Goal: Information Seeking & Learning: Learn about a topic

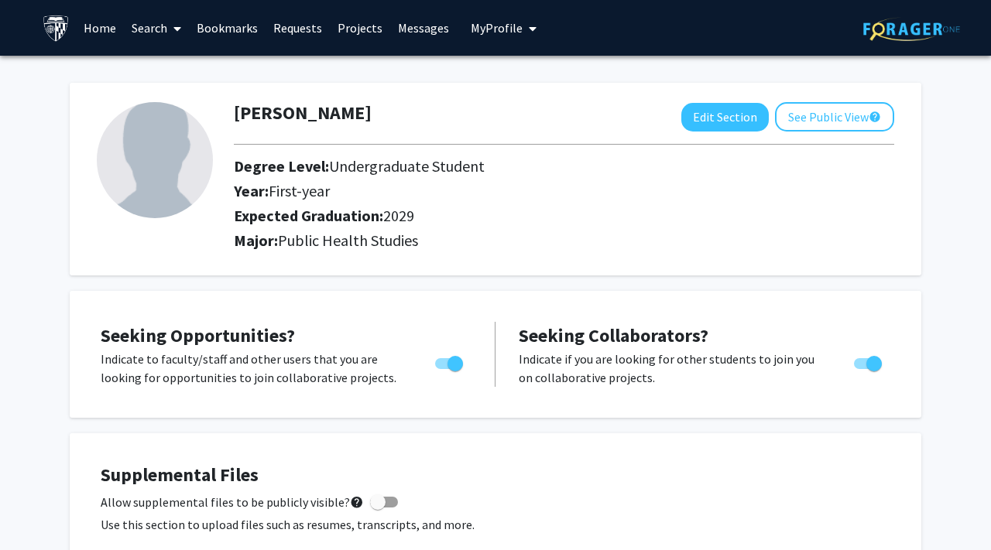
click at [162, 29] on link "Search" at bounding box center [156, 28] width 65 height 54
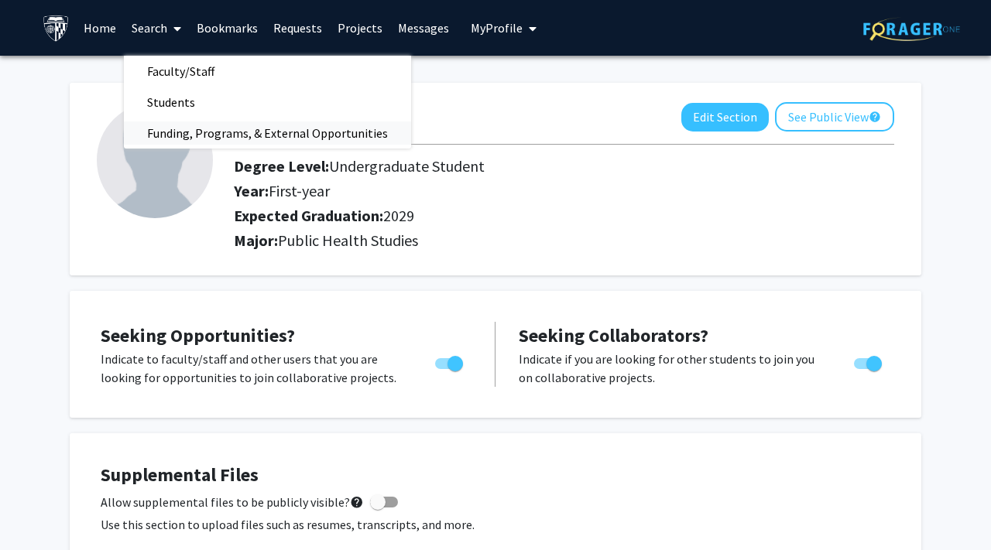
click at [143, 140] on span "Funding, Programs, & External Opportunities" at bounding box center [267, 133] width 287 height 31
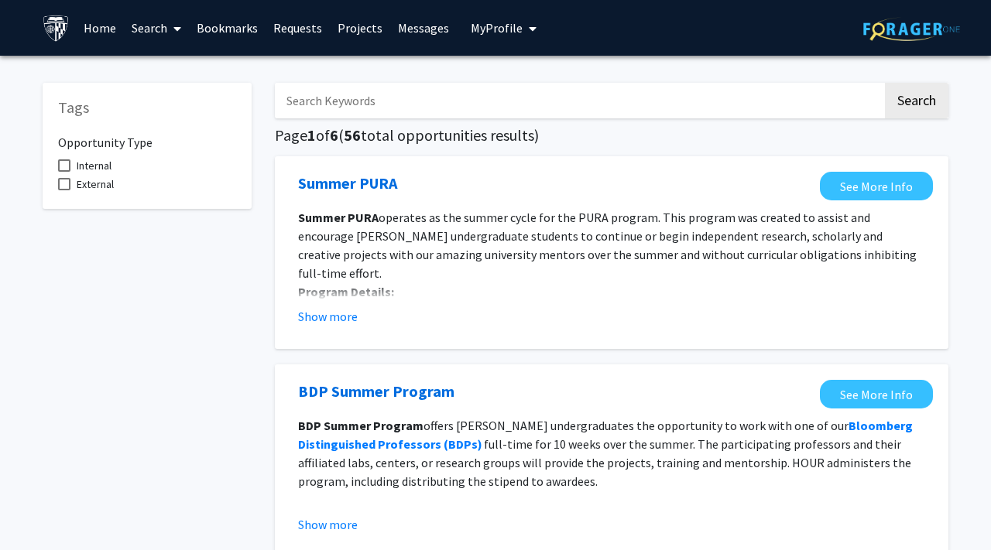
click at [139, 29] on link "Search" at bounding box center [156, 28] width 65 height 54
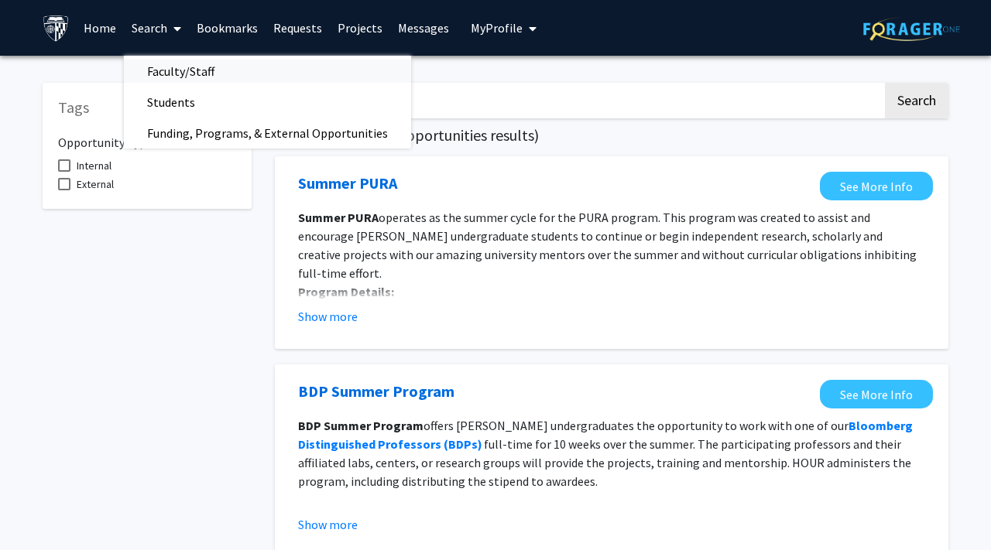
click at [157, 70] on span "Faculty/Staff" at bounding box center [181, 71] width 114 height 31
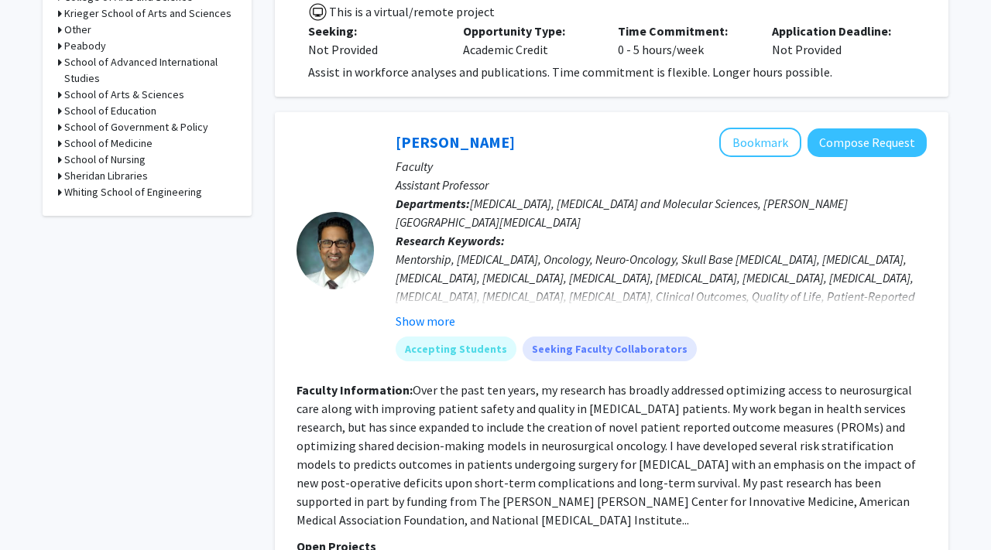
scroll to position [762, 0]
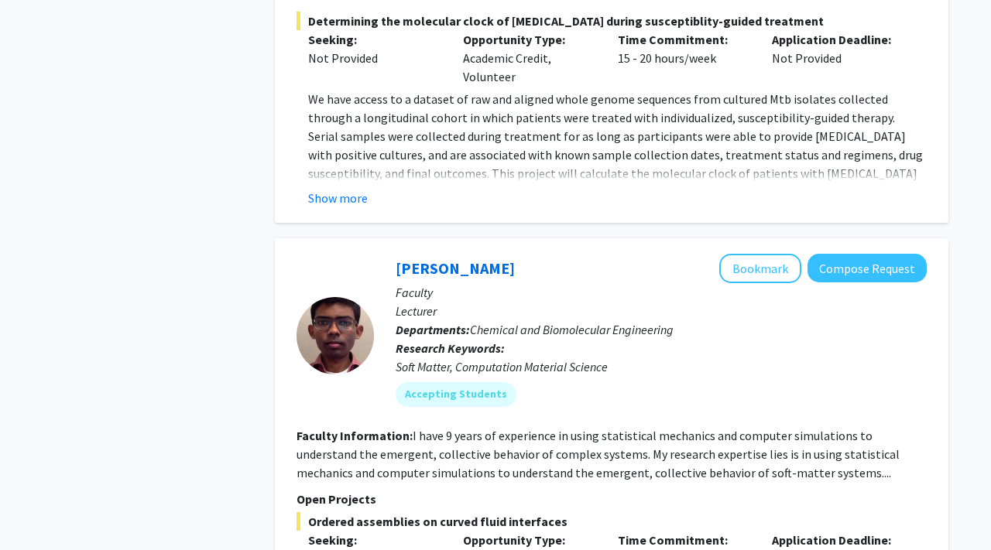
scroll to position [2375, 0]
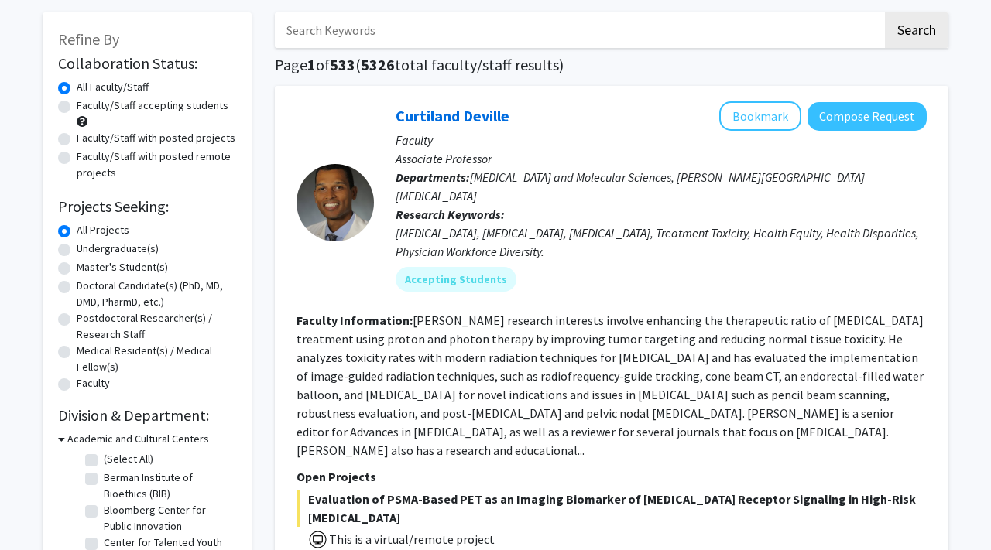
scroll to position [96, 0]
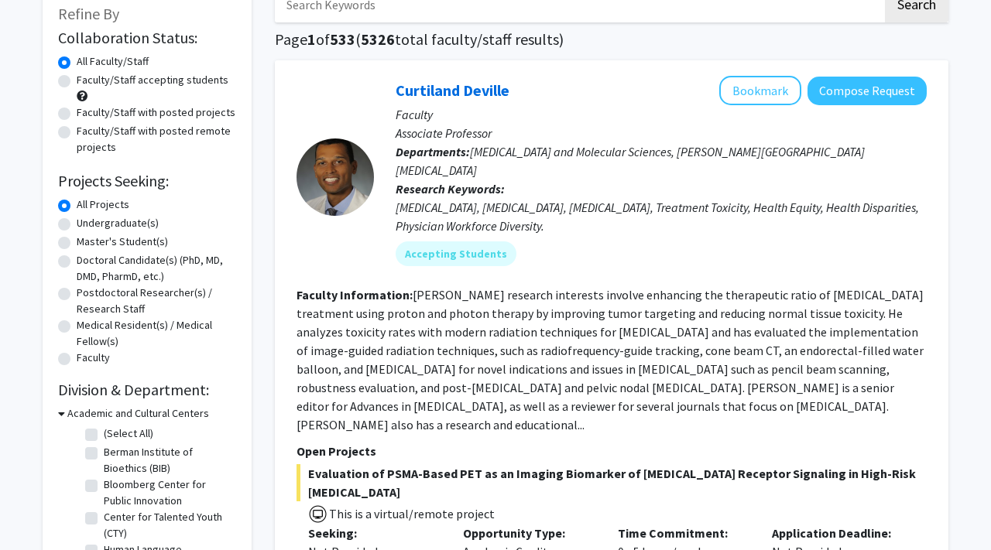
click at [115, 221] on label "Undergraduate(s)" at bounding box center [118, 223] width 82 height 16
click at [87, 221] on input "Undergraduate(s)" at bounding box center [82, 220] width 10 height 10
radio input "true"
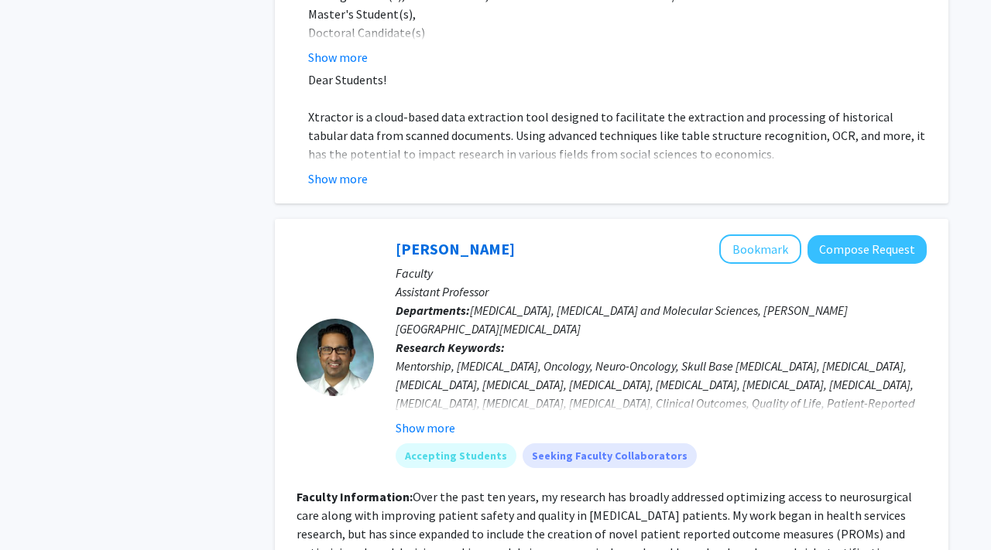
scroll to position [1603, 0]
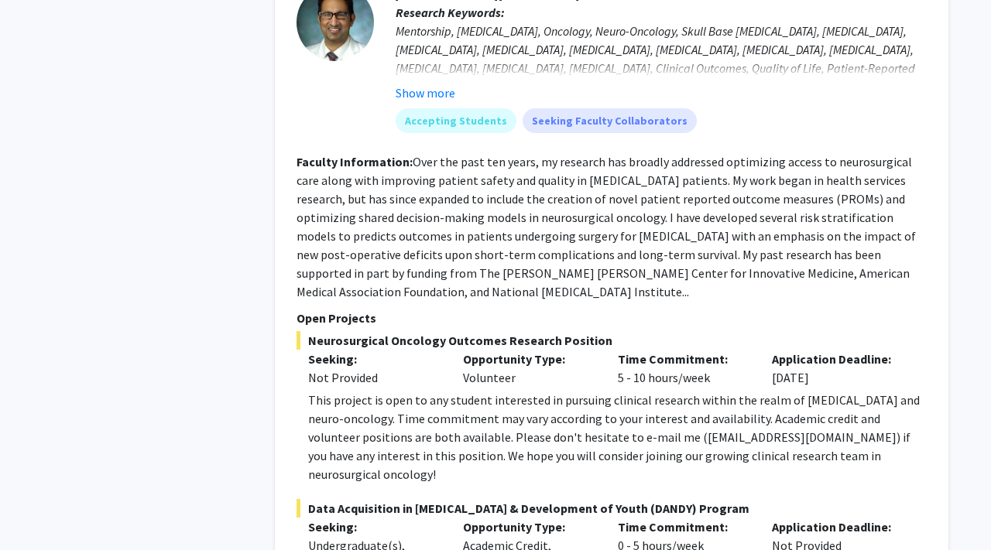
drag, startPoint x: 279, startPoint y: 249, endPoint x: 239, endPoint y: 279, distance: 50.3
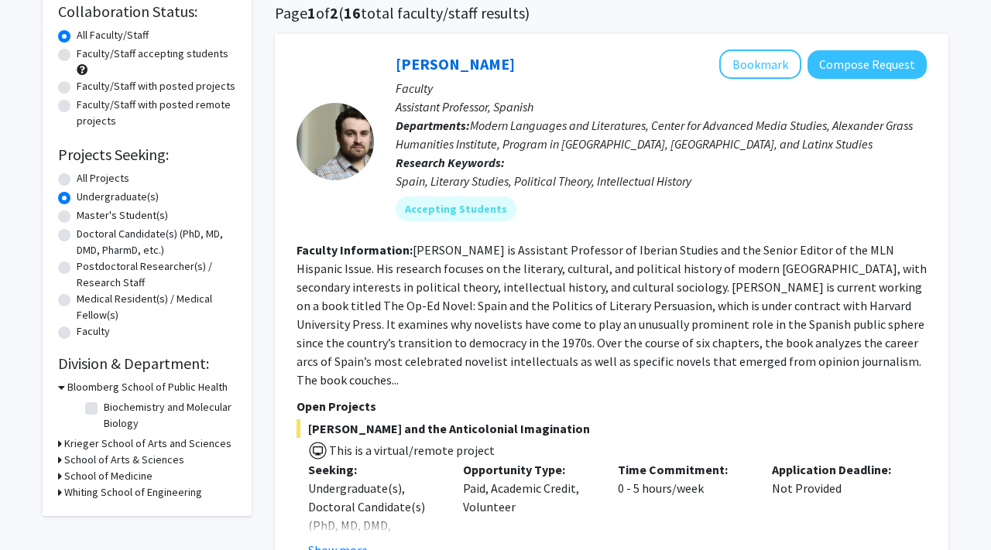
scroll to position [107, 0]
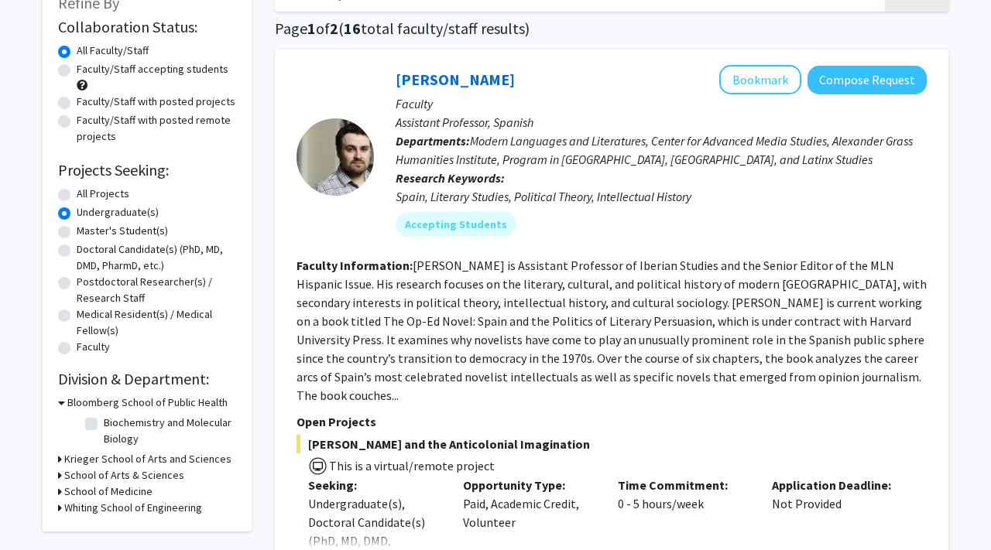
click at [104, 430] on label "Biochemistry and Molecular Biology" at bounding box center [168, 431] width 128 height 33
click at [104, 425] on input "Biochemistry and Molecular Biology" at bounding box center [109, 420] width 10 height 10
checkbox input "true"
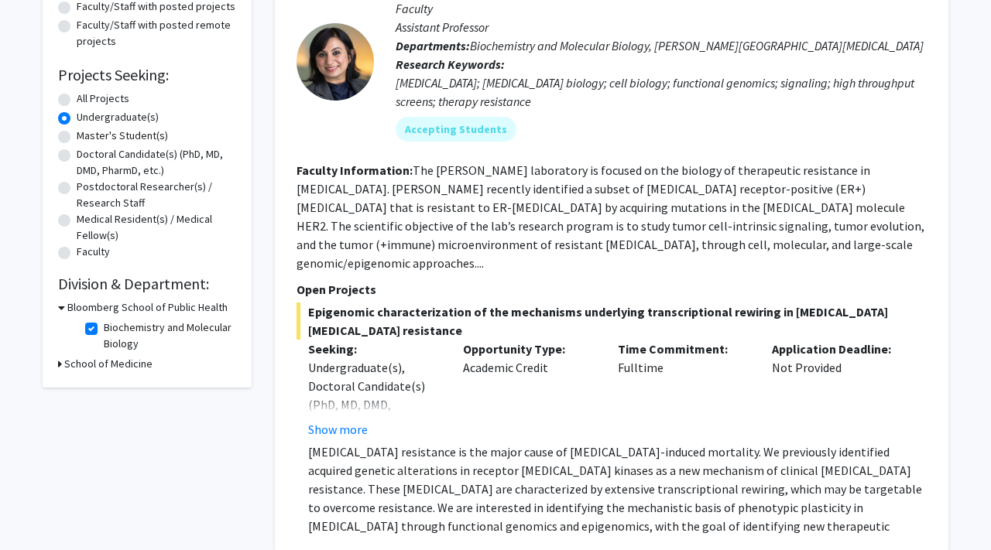
scroll to position [204, 0]
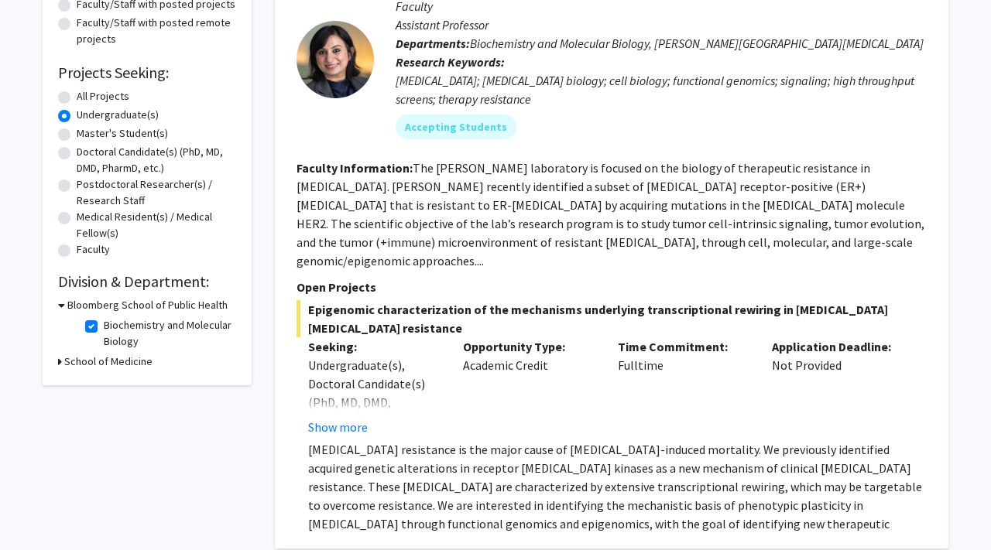
click at [59, 360] on icon at bounding box center [60, 362] width 4 height 16
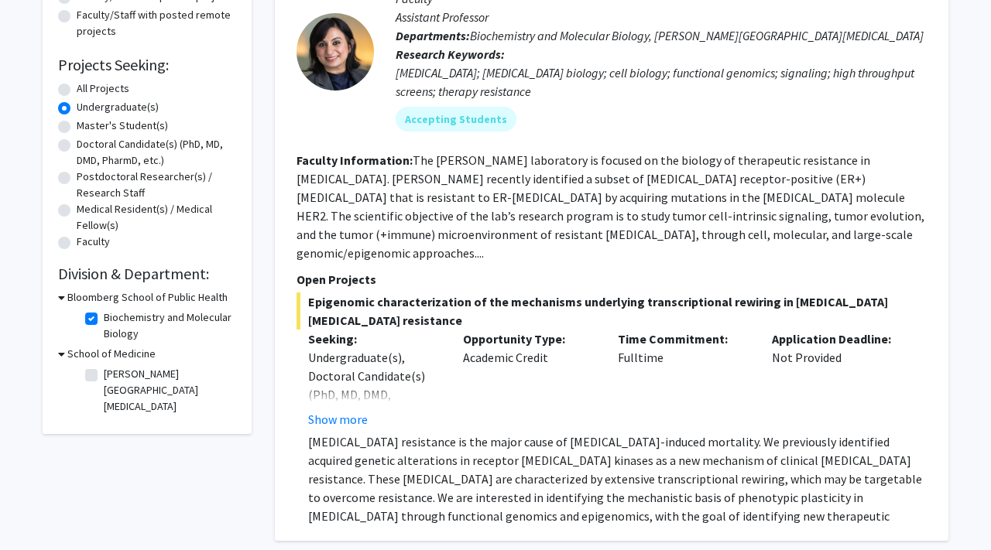
scroll to position [214, 0]
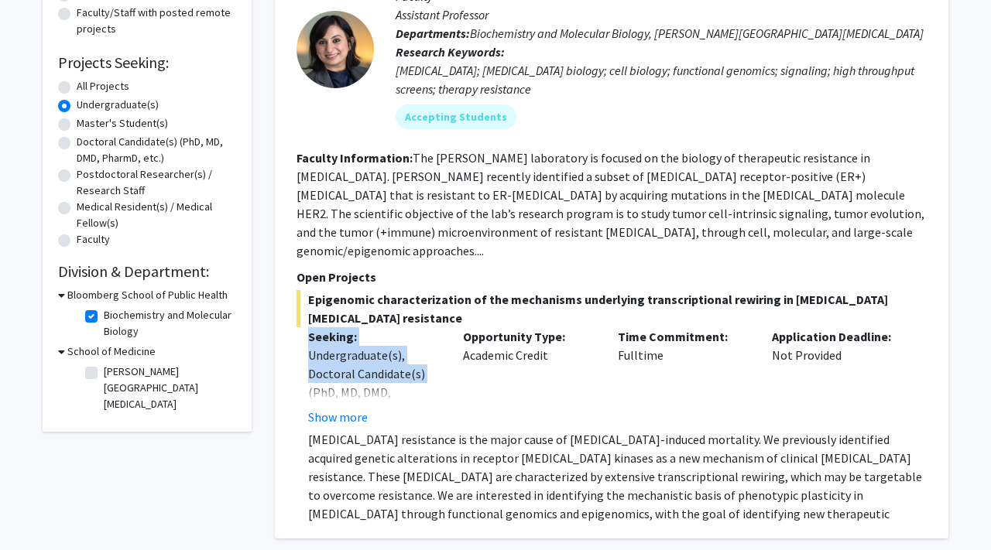
drag, startPoint x: 279, startPoint y: 376, endPoint x: 284, endPoint y: 326, distance: 50.6
click at [284, 326] on div "[PERSON_NAME] Bookmark Compose Request Faculty Assistant Professor Departments:…" at bounding box center [611, 240] width 673 height 597
click at [314, 200] on fg-read-more "The [PERSON_NAME] laboratory is focused on the biology of therapeutic resistanc…" at bounding box center [610, 204] width 628 height 108
click at [346, 408] on button "Show more" at bounding box center [338, 417] width 60 height 19
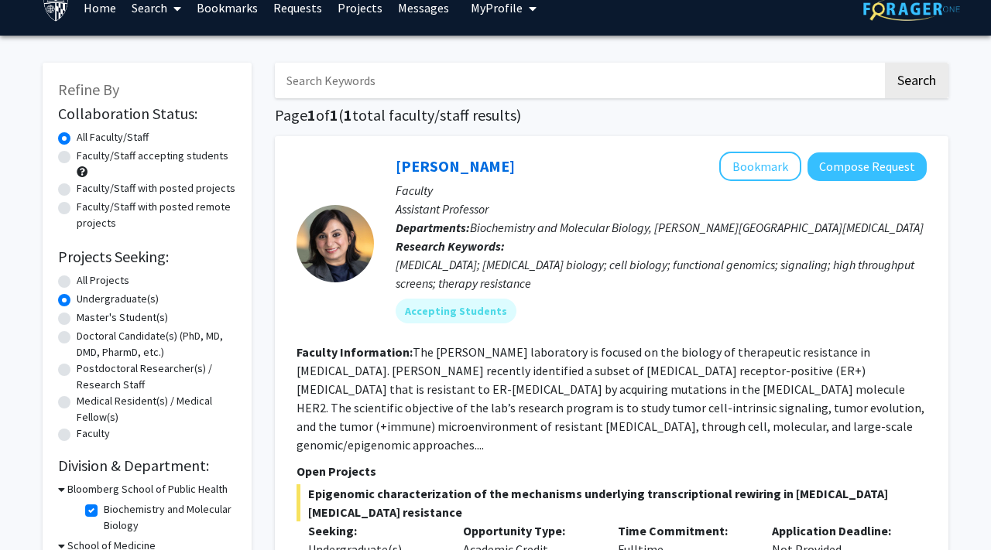
scroll to position [19, 0]
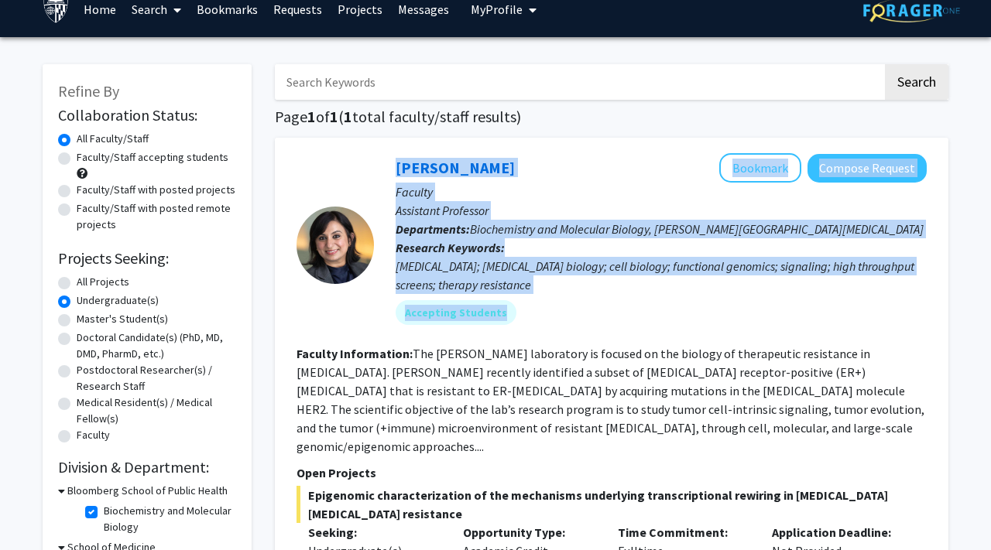
drag, startPoint x: 279, startPoint y: 339, endPoint x: 275, endPoint y: 356, distance: 17.5
click at [275, 356] on div "[PERSON_NAME] Bookmark Compose Request Faculty Assistant Professor Departments:…" at bounding box center [611, 492] width 673 height 708
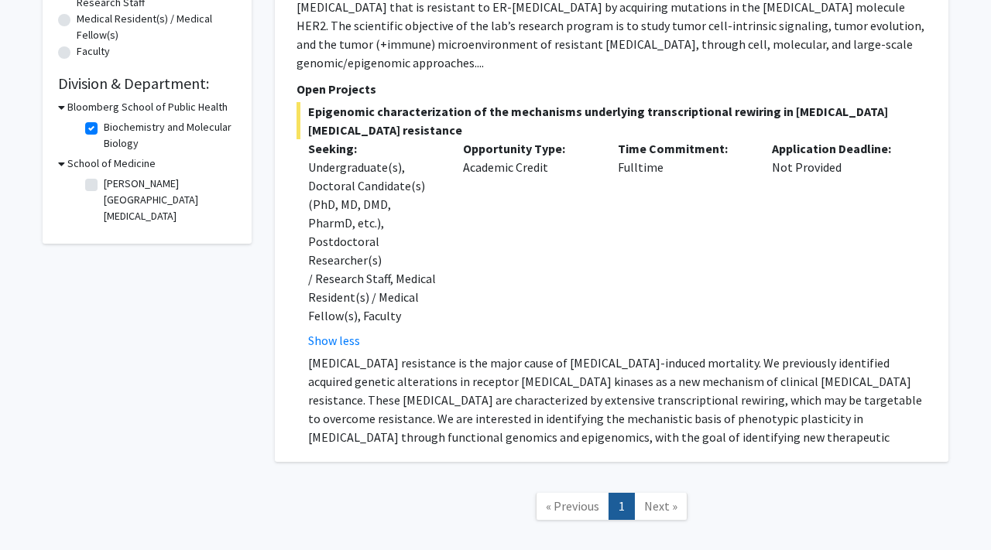
scroll to position [448, 0]
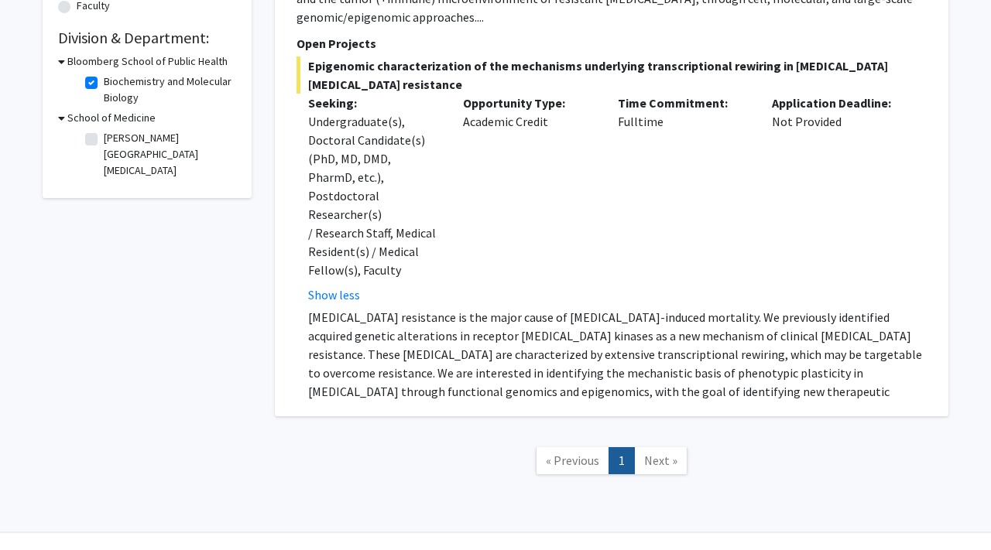
click at [665, 453] on span "Next »" at bounding box center [660, 460] width 33 height 15
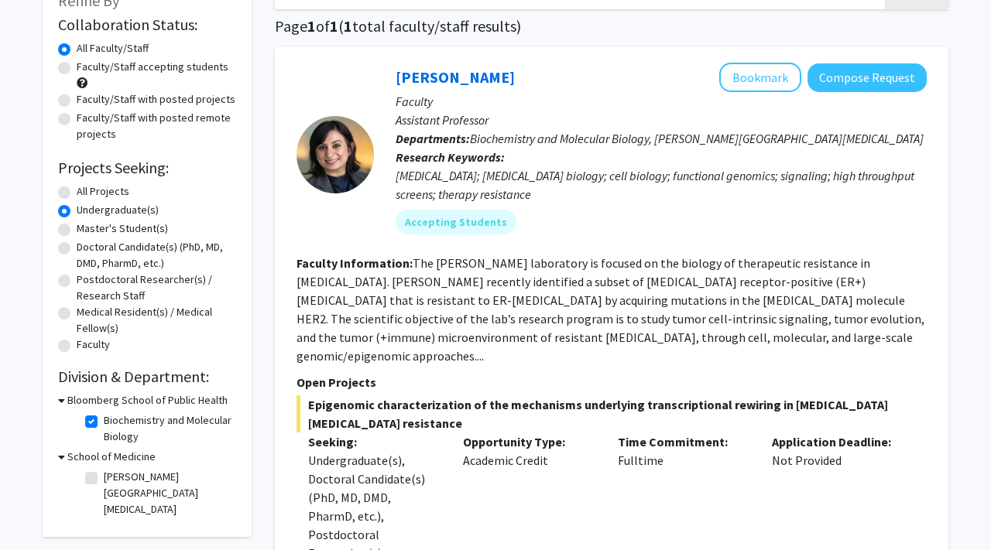
scroll to position [89, 0]
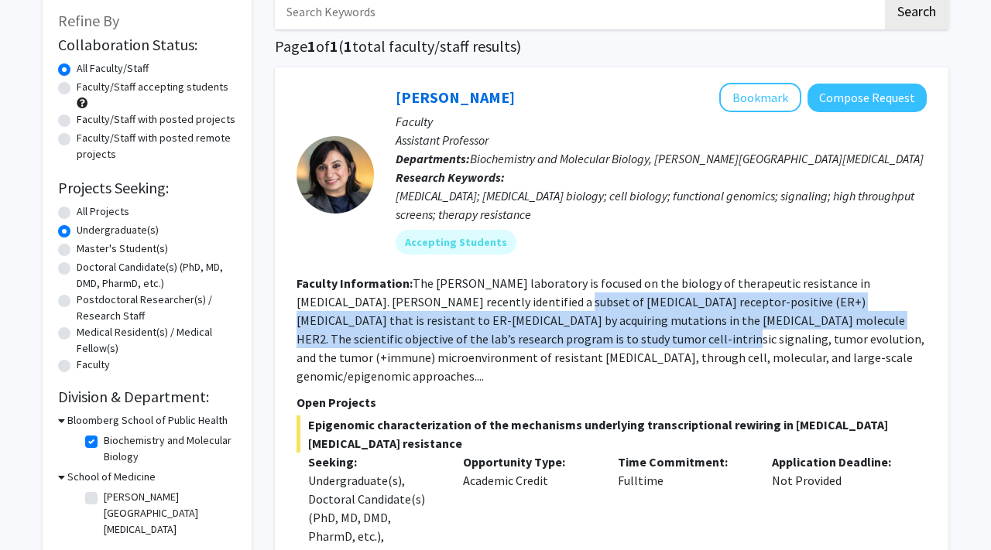
drag, startPoint x: 465, startPoint y: 293, endPoint x: 473, endPoint y: 343, distance: 50.1
click at [473, 343] on fg-read-more "The [PERSON_NAME] laboratory is focused on the biology of therapeutic resistanc…" at bounding box center [610, 330] width 628 height 108
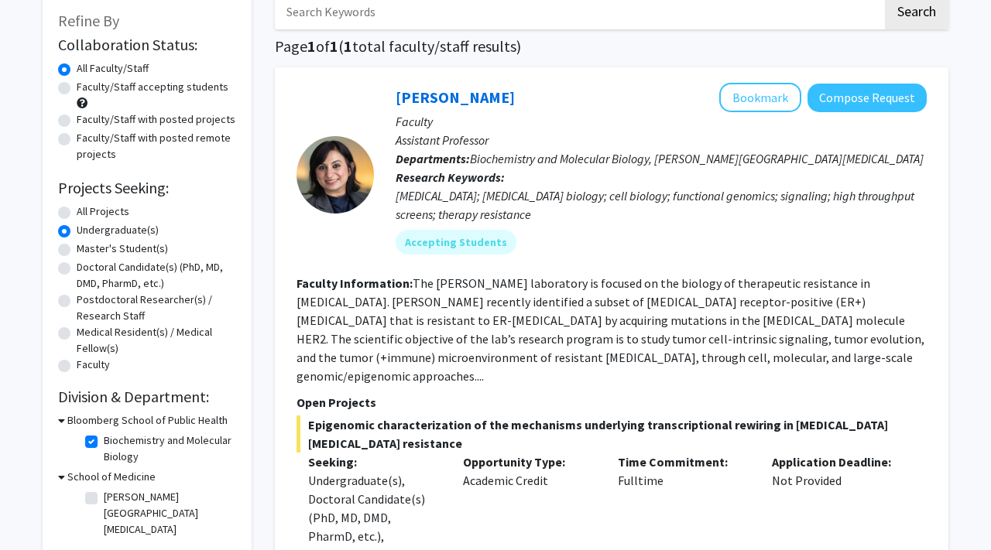
click at [501, 351] on fg-read-more "The [PERSON_NAME] laboratory is focused on the biology of therapeutic resistanc…" at bounding box center [610, 330] width 628 height 108
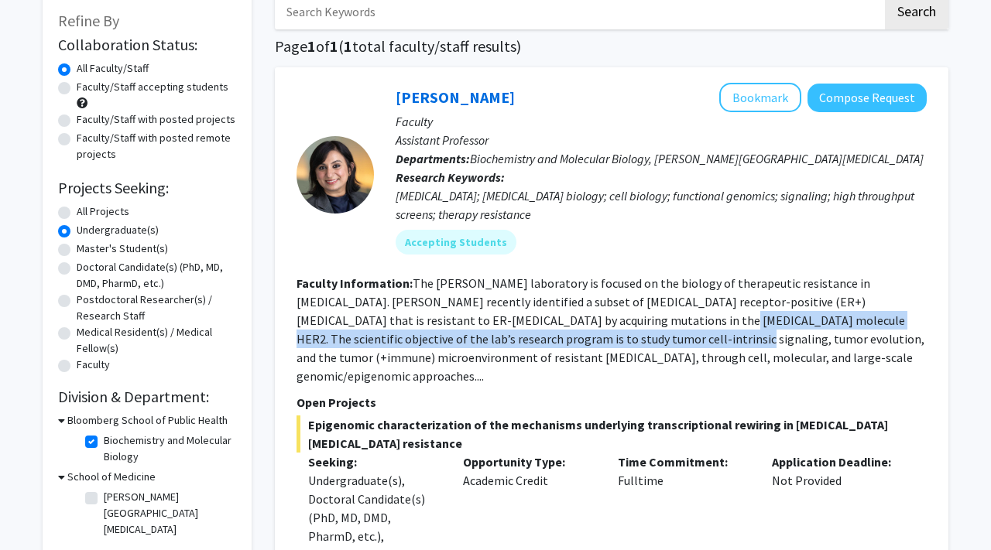
drag, startPoint x: 528, startPoint y: 329, endPoint x: 485, endPoint y: 340, distance: 43.9
click at [485, 340] on section "Faculty Information: The [PERSON_NAME] laboratory is focused on the biology of …" at bounding box center [611, 329] width 630 height 111
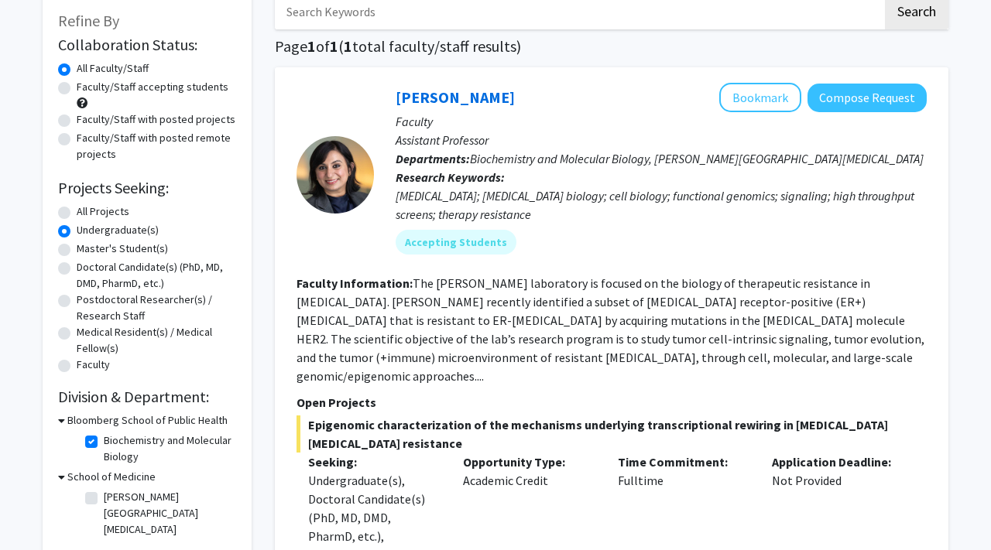
click at [488, 343] on fg-read-more "The [PERSON_NAME] laboratory is focused on the biology of therapeutic resistanc…" at bounding box center [610, 330] width 628 height 108
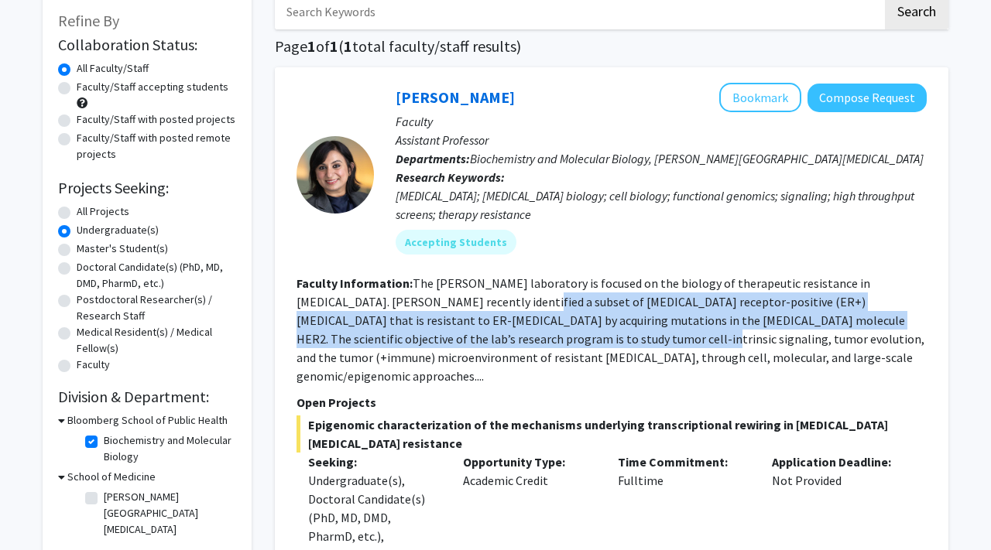
drag, startPoint x: 433, startPoint y: 293, endPoint x: 454, endPoint y: 345, distance: 56.3
click at [454, 345] on section "Faculty Information: The [PERSON_NAME] laboratory is focused on the biology of …" at bounding box center [611, 329] width 630 height 111
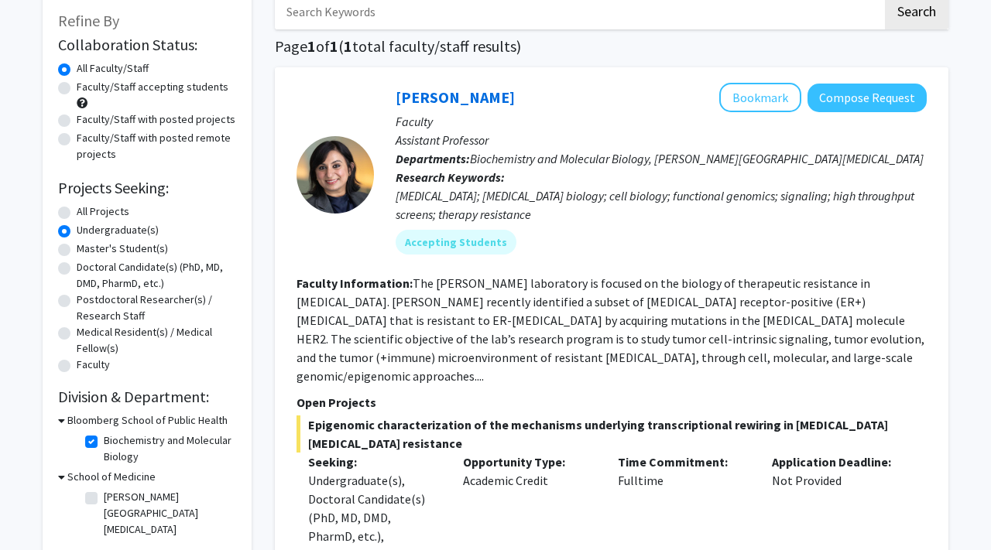
click at [486, 366] on fg-search-faculty "[PERSON_NAME] Bookmark Compose Request Faculty Assistant Professor Departments:…" at bounding box center [611, 421] width 630 height 677
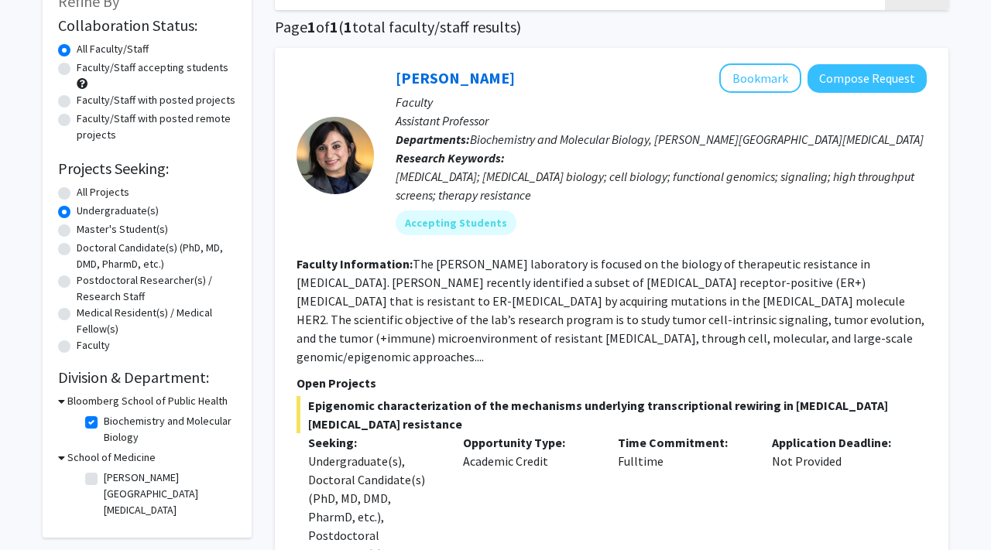
scroll to position [108, 0]
click at [439, 80] on link "[PERSON_NAME]" at bounding box center [455, 78] width 119 height 19
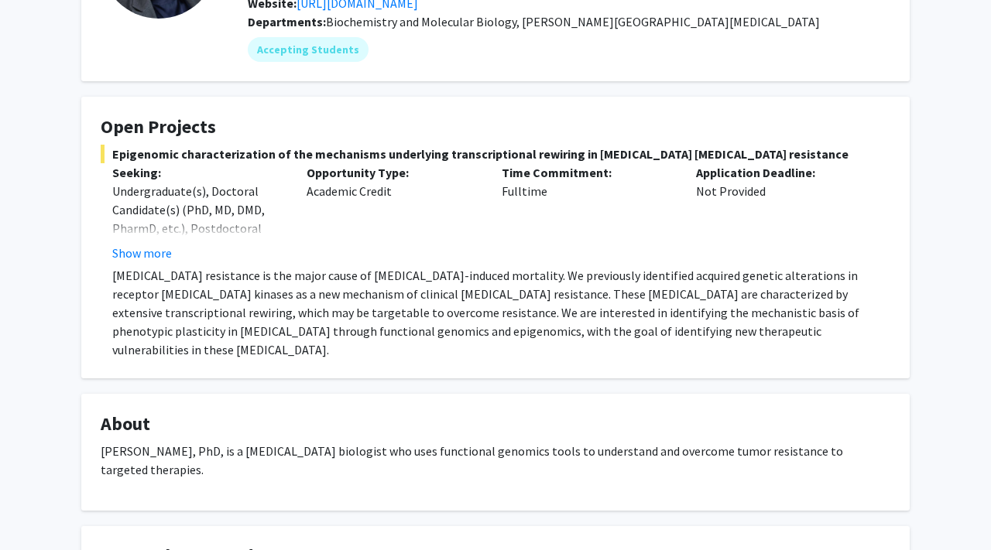
scroll to position [167, 0]
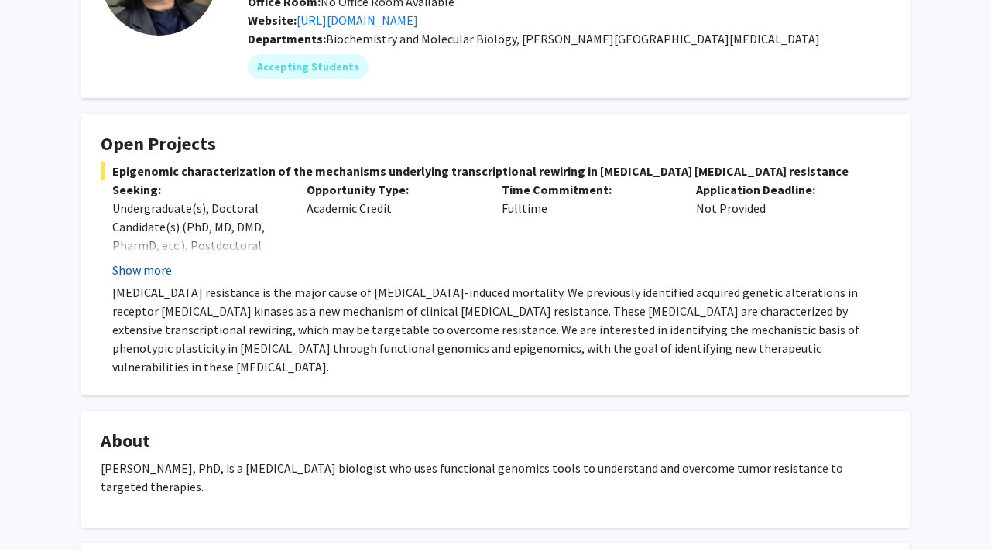
click at [139, 267] on button "Show more" at bounding box center [142, 270] width 60 height 19
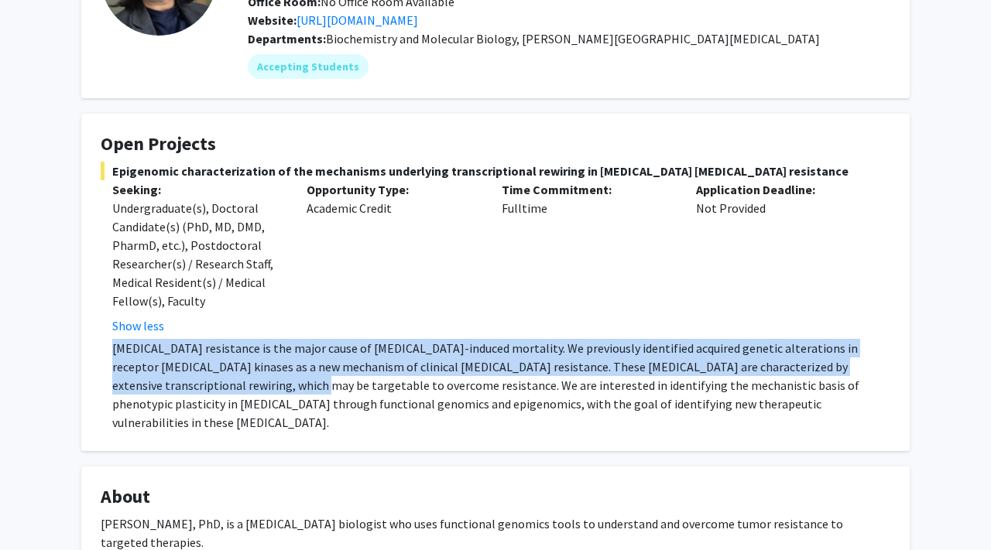
drag, startPoint x: 182, startPoint y: 338, endPoint x: 206, endPoint y: 379, distance: 47.5
click at [204, 378] on p "[MEDICAL_DATA] resistance is the major cause of [MEDICAL_DATA]-induced mortalit…" at bounding box center [501, 385] width 778 height 93
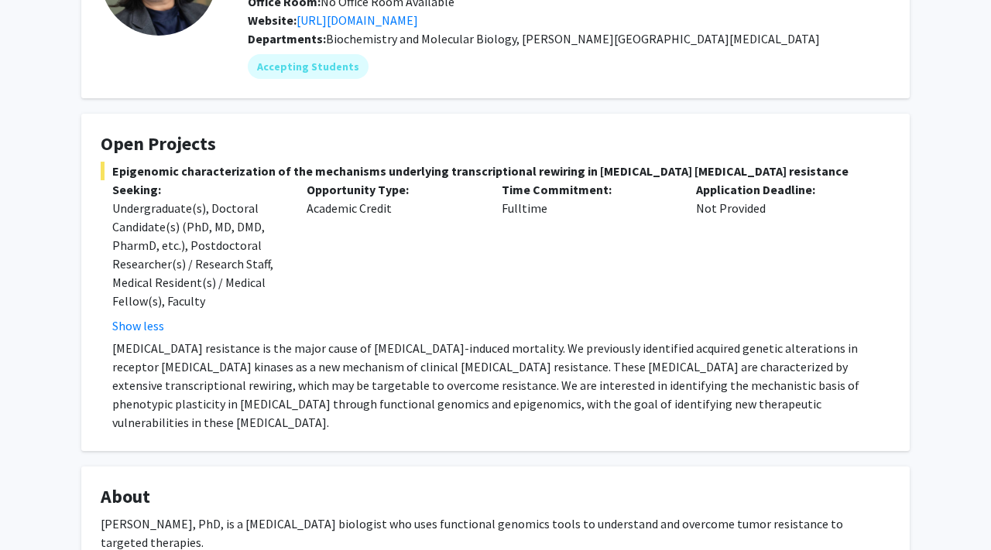
click at [212, 394] on p "[MEDICAL_DATA] resistance is the major cause of [MEDICAL_DATA]-induced mortalit…" at bounding box center [501, 385] width 778 height 93
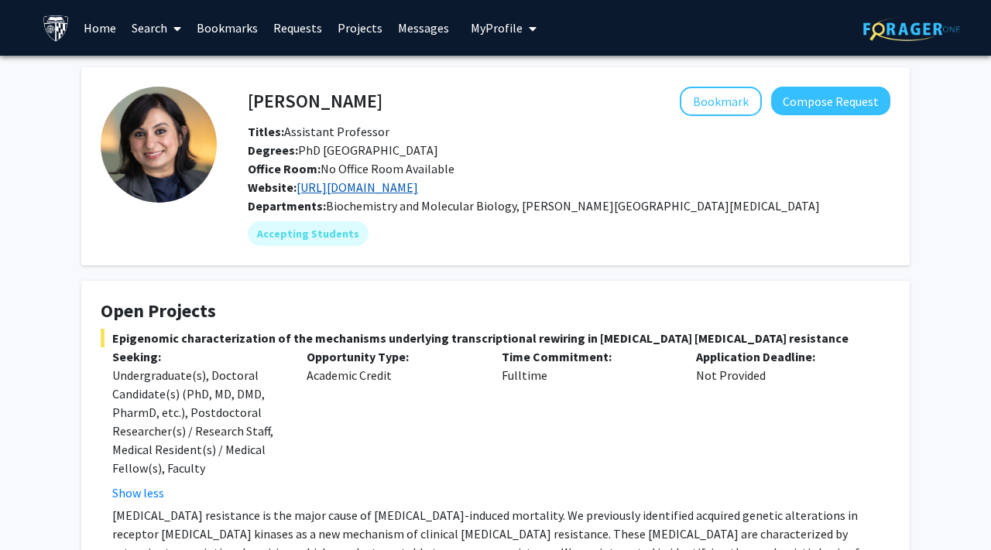
click at [358, 192] on link "[URL][DOMAIN_NAME]" at bounding box center [357, 187] width 122 height 15
click at [478, 36] on button "My Profile" at bounding box center [503, 28] width 75 height 56
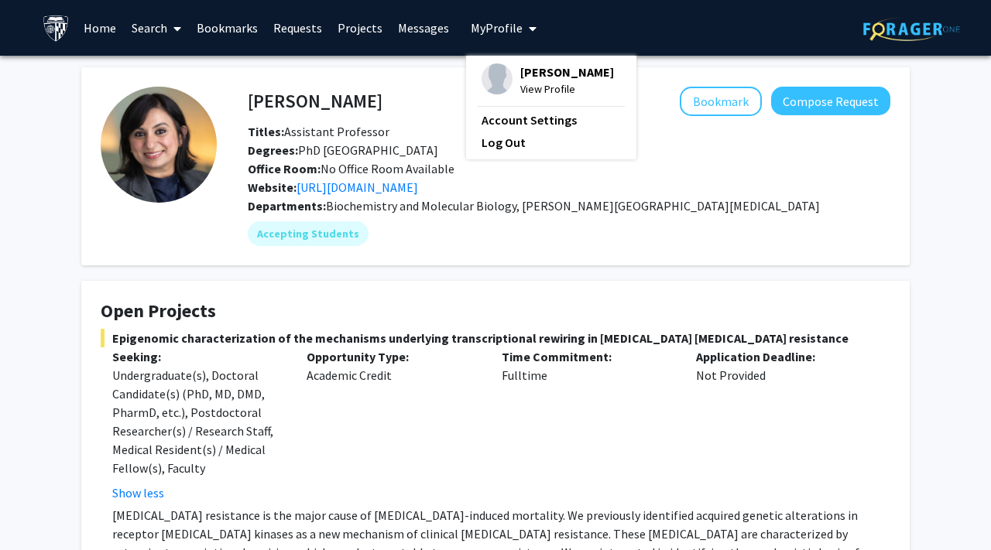
click at [500, 88] on img at bounding box center [496, 78] width 31 height 31
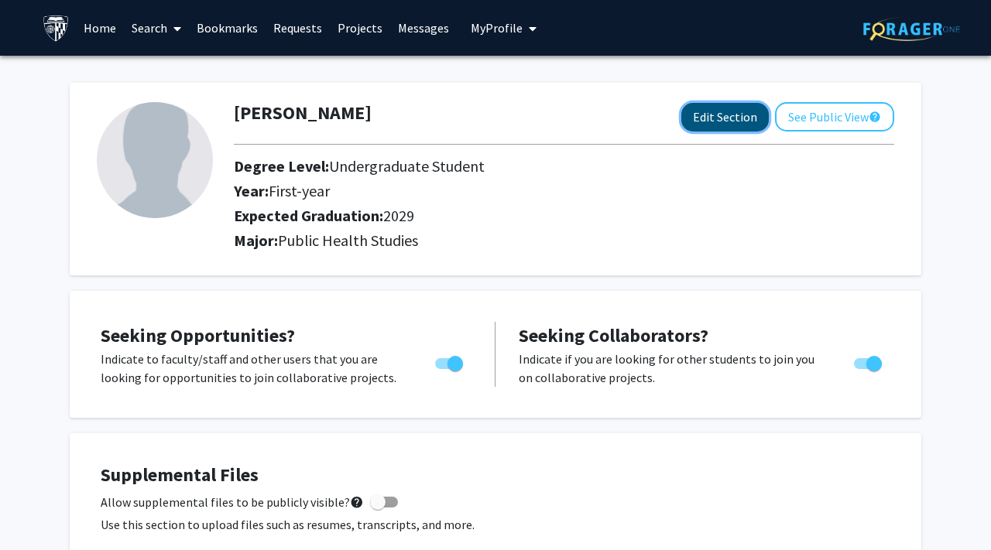
click at [737, 111] on button "Edit Section" at bounding box center [724, 117] width 87 height 29
select select "first-year"
select select "2029"
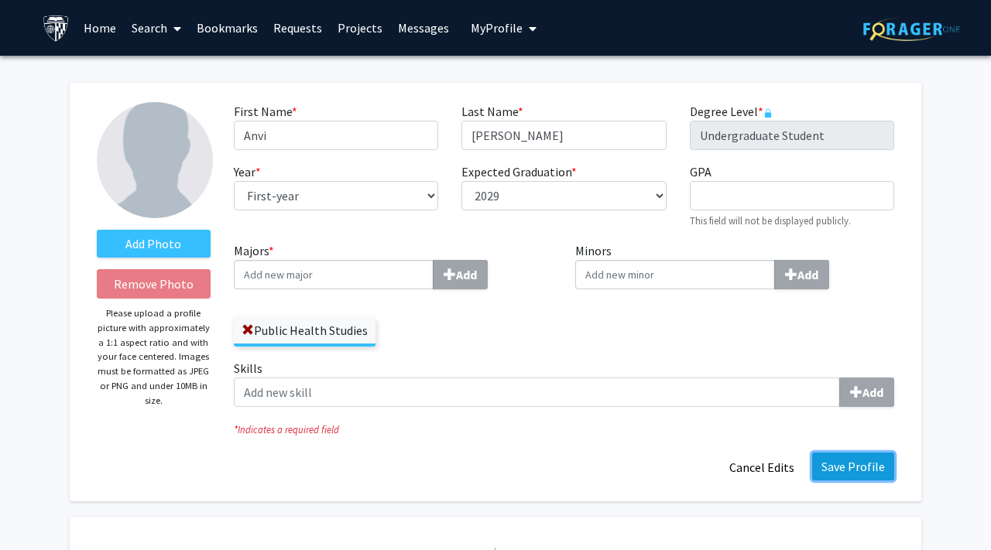
click at [860, 478] on button "Save Profile" at bounding box center [853, 467] width 82 height 28
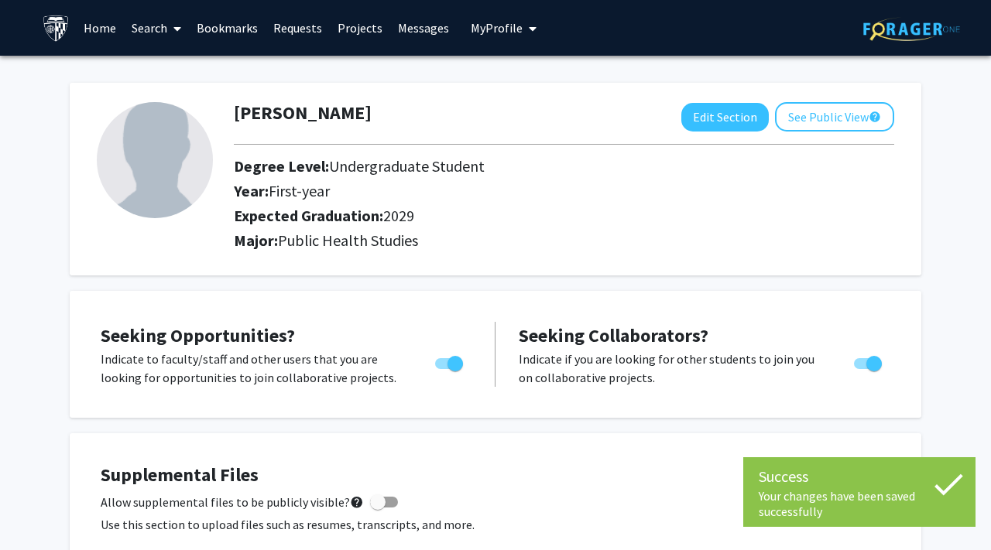
click at [960, 485] on icon at bounding box center [948, 484] width 39 height 39
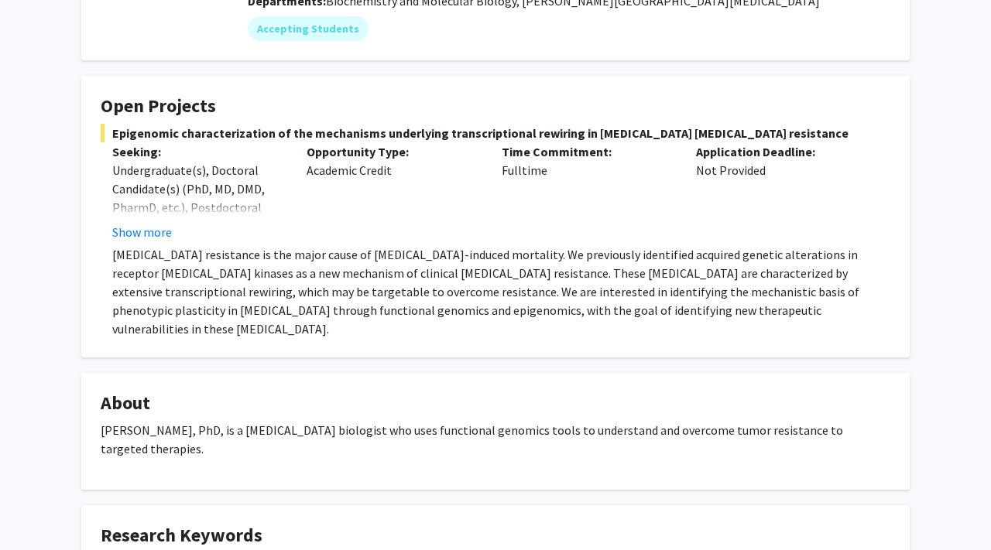
scroll to position [206, 0]
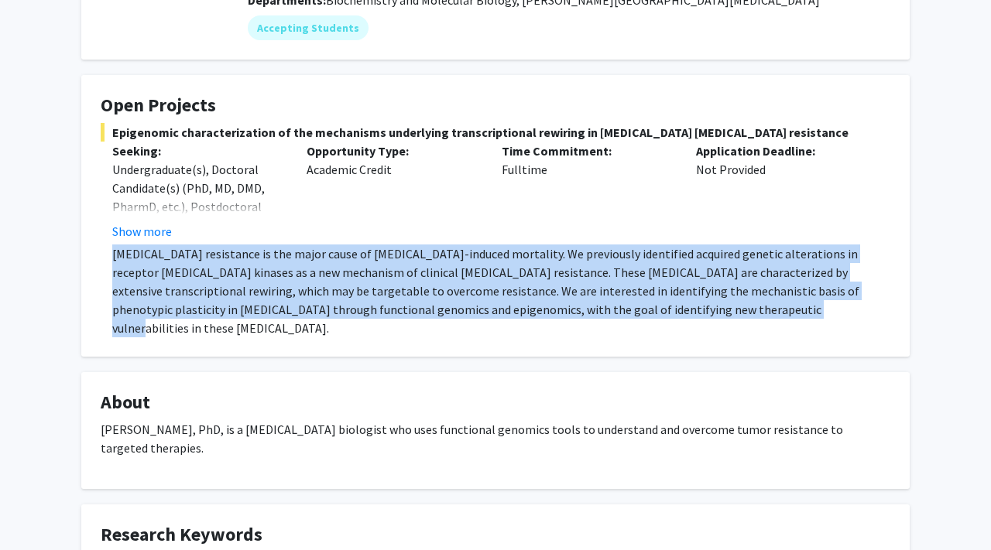
drag, startPoint x: 100, startPoint y: 245, endPoint x: 652, endPoint y: 319, distance: 556.8
click at [652, 319] on fg-card "Open Projects Epigenomic characterization of the mechanisms underlying transcri…" at bounding box center [495, 216] width 828 height 282
copy p "[MEDICAL_DATA] resistance is the major cause of [MEDICAL_DATA]-induced mortalit…"
click at [652, 319] on fg-card "Open Projects Epigenomic characterization of the mechanisms underlying transcri…" at bounding box center [495, 216] width 828 height 282
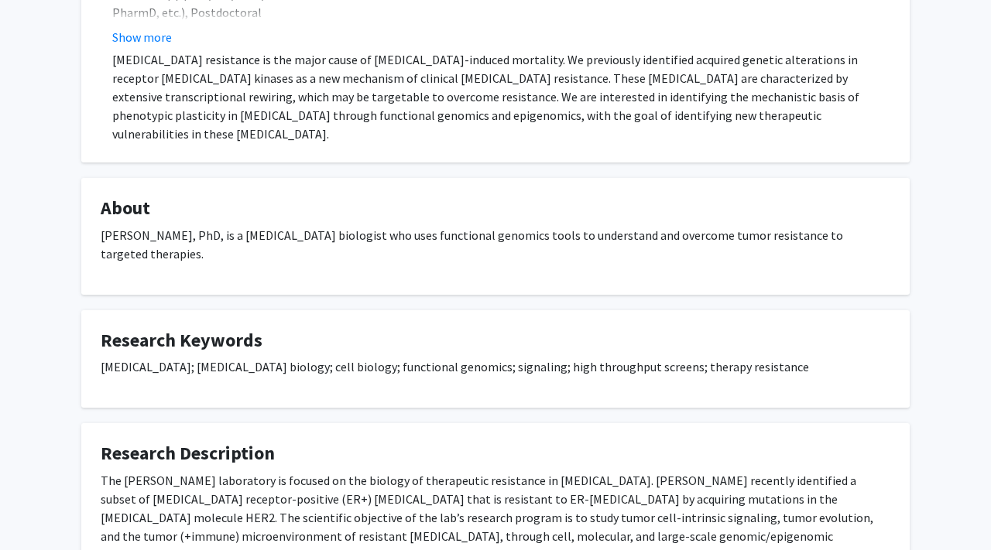
scroll to position [402, 0]
click at [927, 239] on div "[PERSON_NAME] Bookmark Compose Request Titles: Assistant Professor Degrees: PhD…" at bounding box center [495, 149] width 991 height 991
click at [919, 241] on div "[PERSON_NAME] Bookmark Compose Request Titles: Assistant Professor Degrees: PhD…" at bounding box center [495, 130] width 851 height 929
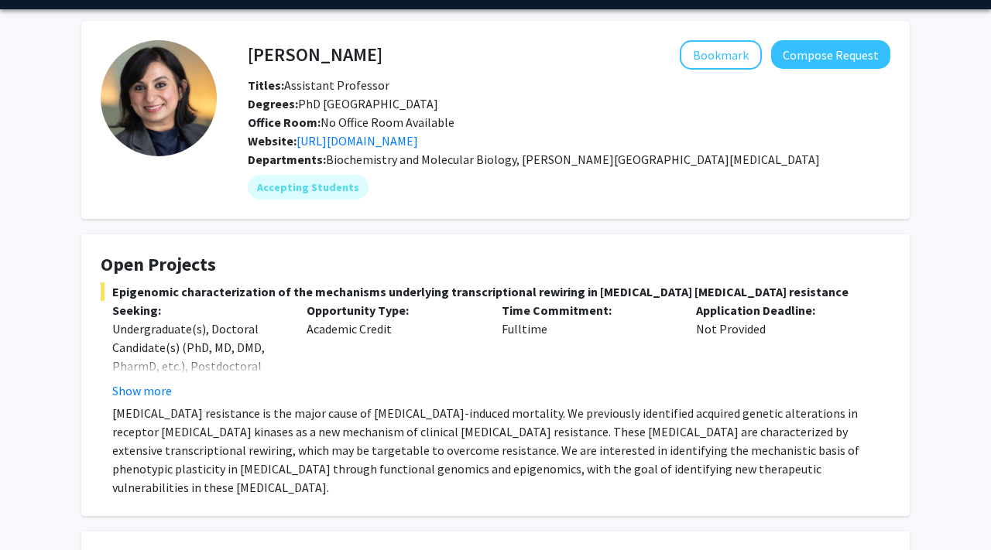
scroll to position [41, 0]
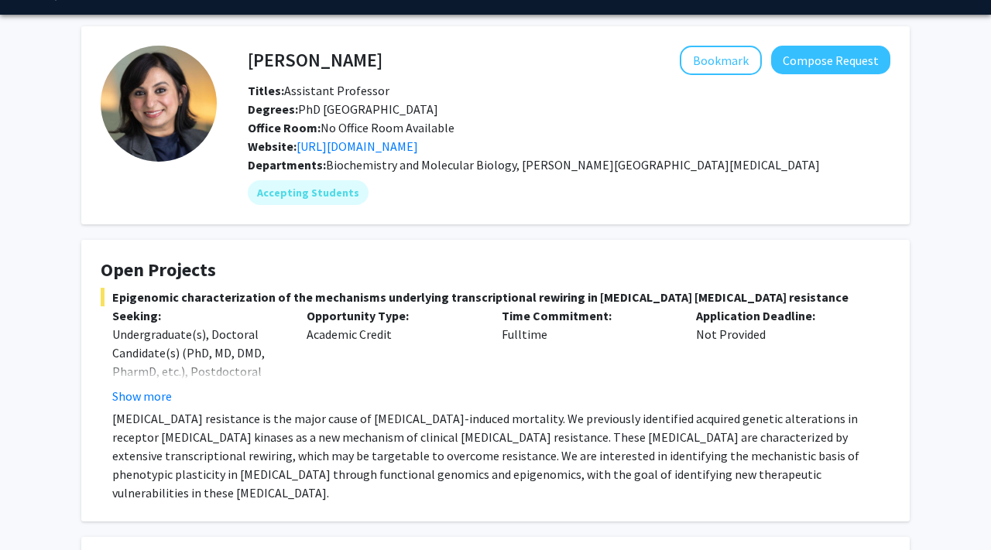
click at [947, 248] on div "[PERSON_NAME] Bookmark Compose Request Titles: Assistant Professor Degrees: PhD…" at bounding box center [495, 510] width 991 height 991
click at [943, 248] on div "[PERSON_NAME] Bookmark Compose Request Titles: Assistant Professor Degrees: PhD…" at bounding box center [495, 510] width 991 height 991
click at [940, 248] on div "[PERSON_NAME] Bookmark Compose Request Titles: Assistant Professor Degrees: PhD…" at bounding box center [495, 510] width 991 height 991
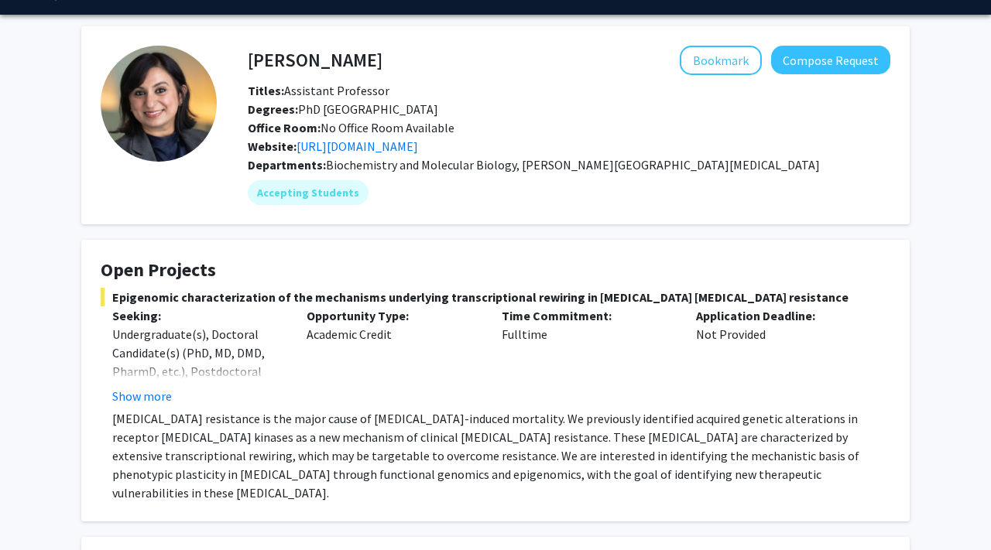
scroll to position [0, 0]
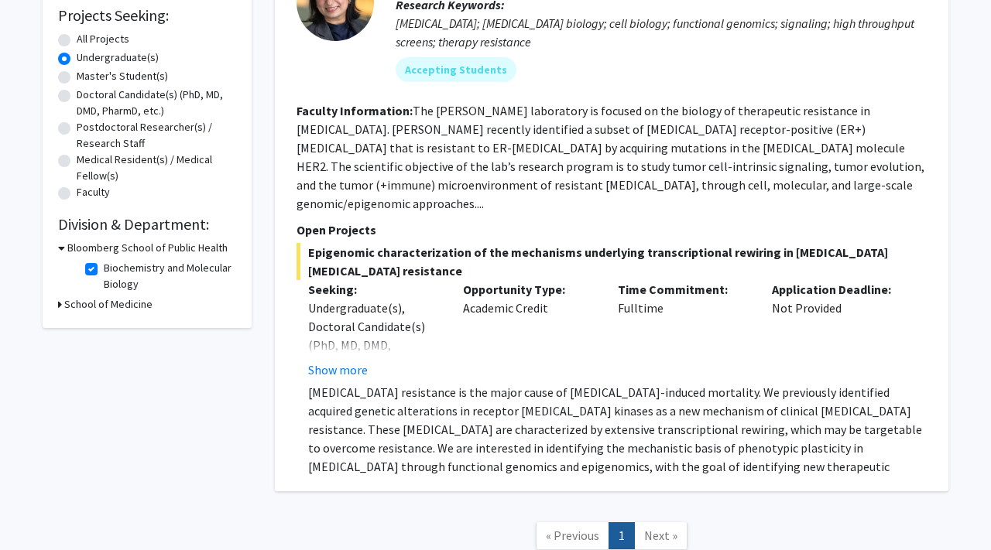
scroll to position [261, 0]
click at [88, 276] on fg-checkbox "Biochemistry and Molecular Biology Biochemistry and Molecular Biology" at bounding box center [158, 277] width 147 height 33
click at [104, 274] on label "Biochemistry and Molecular Biology" at bounding box center [168, 277] width 128 height 33
click at [104, 271] on input "Biochemistry and Molecular Biology" at bounding box center [109, 266] width 10 height 10
checkbox input "false"
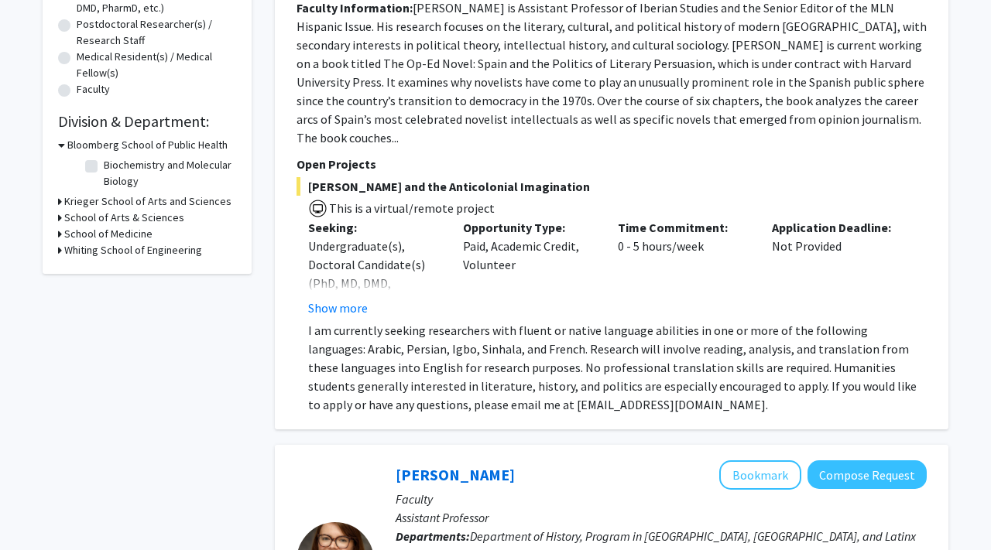
scroll to position [293, 0]
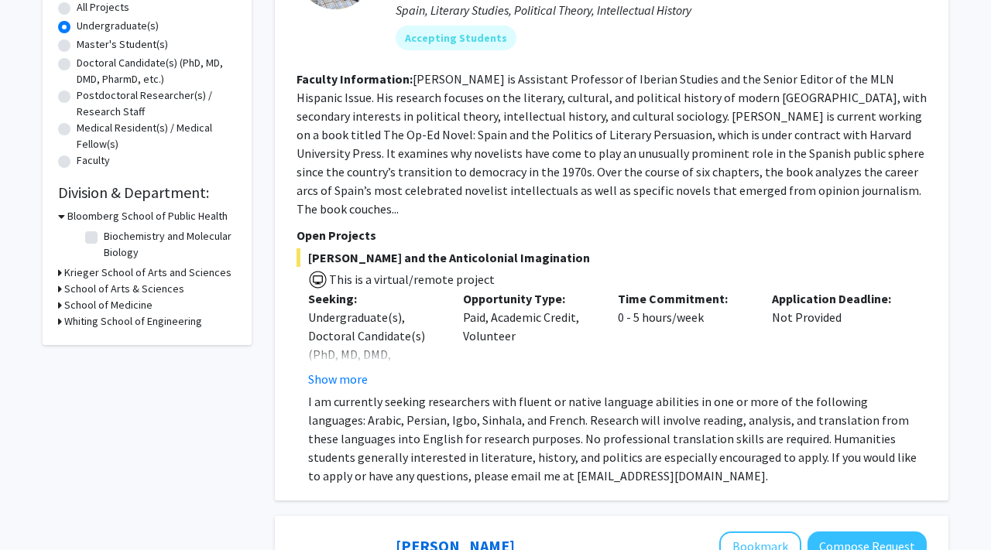
click at [60, 272] on icon at bounding box center [60, 273] width 4 height 16
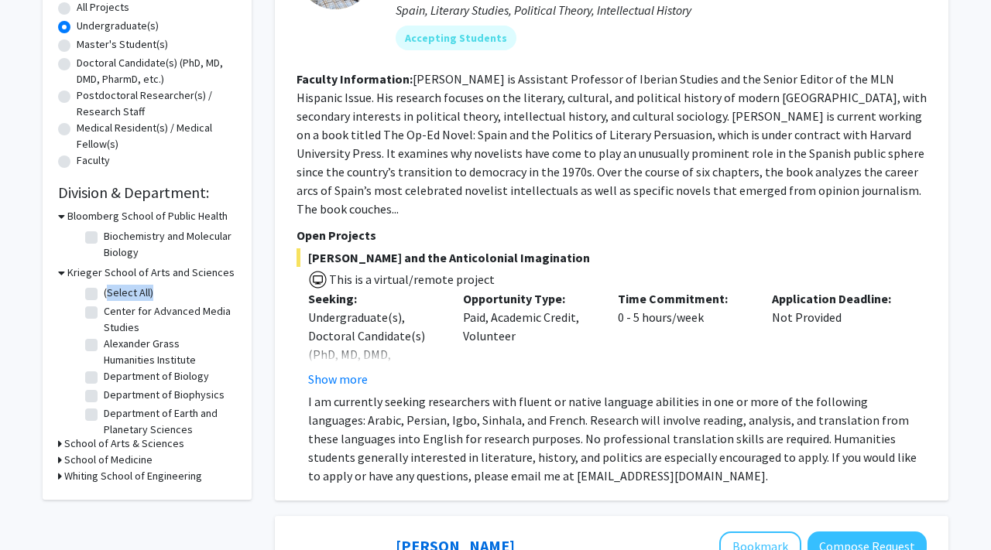
drag, startPoint x: 33, startPoint y: 293, endPoint x: 33, endPoint y: 306, distance: 13.9
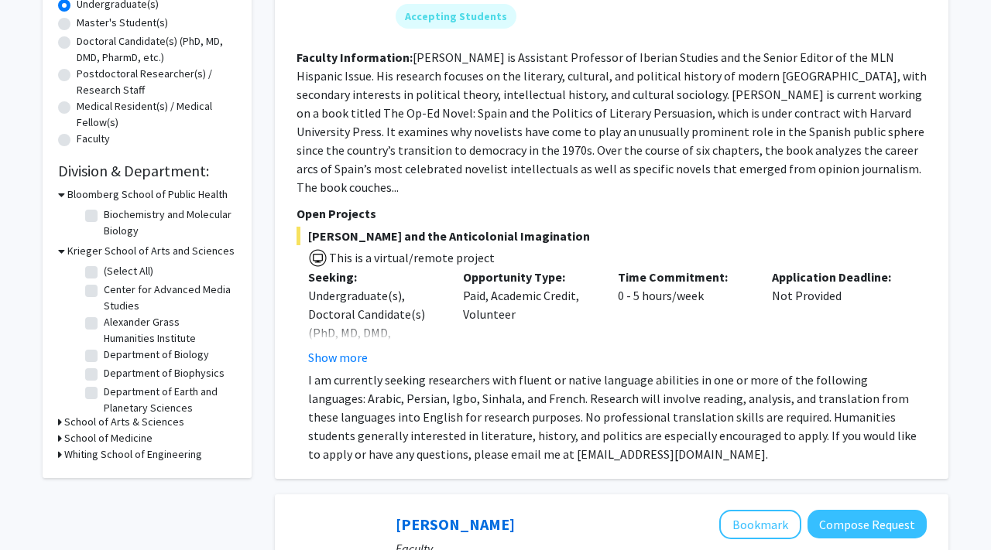
drag, startPoint x: 468, startPoint y: 344, endPoint x: 417, endPoint y: 415, distance: 87.6
click at [417, 414] on div "[PERSON_NAME] and the Anticolonial Imagination This is a virtual/remote project…" at bounding box center [611, 345] width 630 height 237
click at [480, 415] on p "I am currently seeking researchers with fluent or native language abilities in …" at bounding box center [617, 417] width 618 height 93
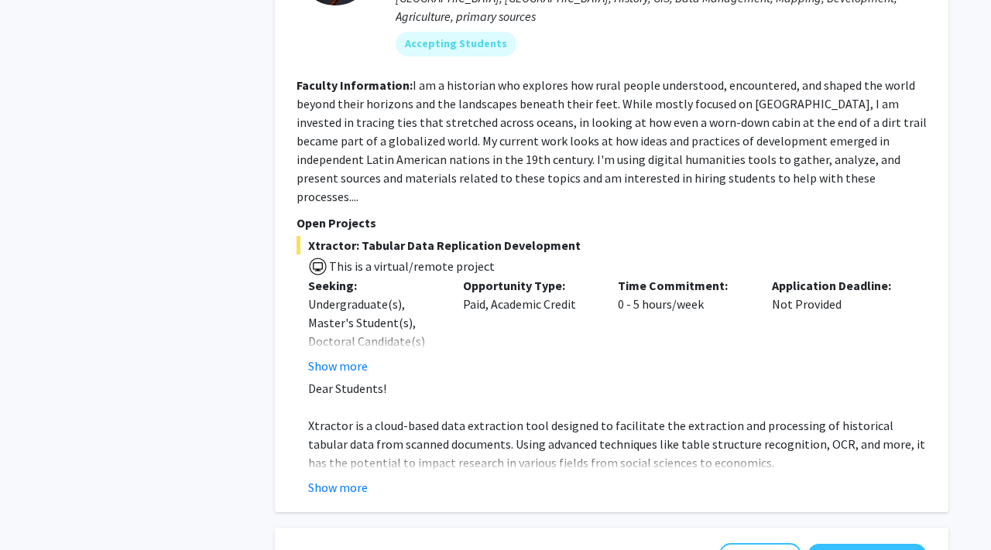
scroll to position [958, 0]
drag, startPoint x: 228, startPoint y: 196, endPoint x: 228, endPoint y: 238, distance: 41.8
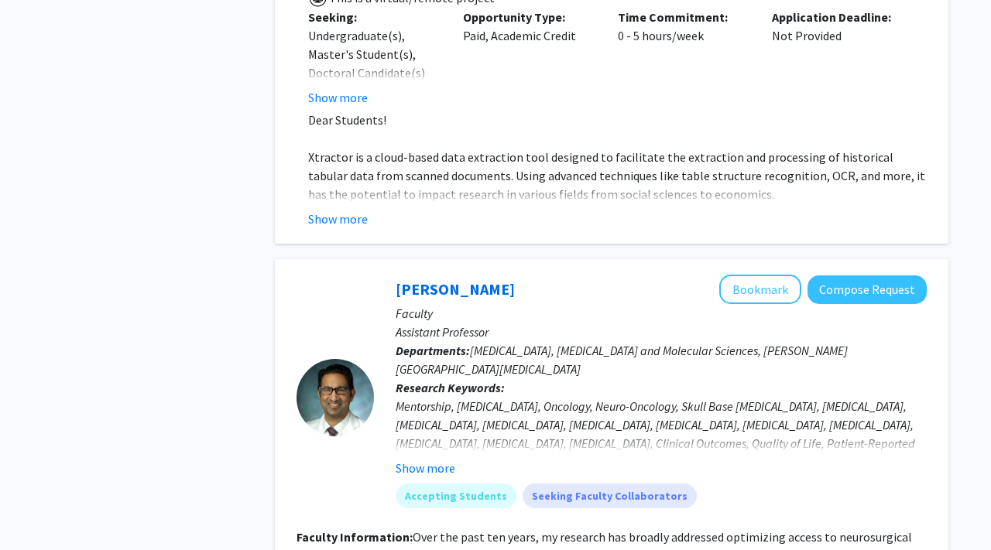
scroll to position [1467, 0]
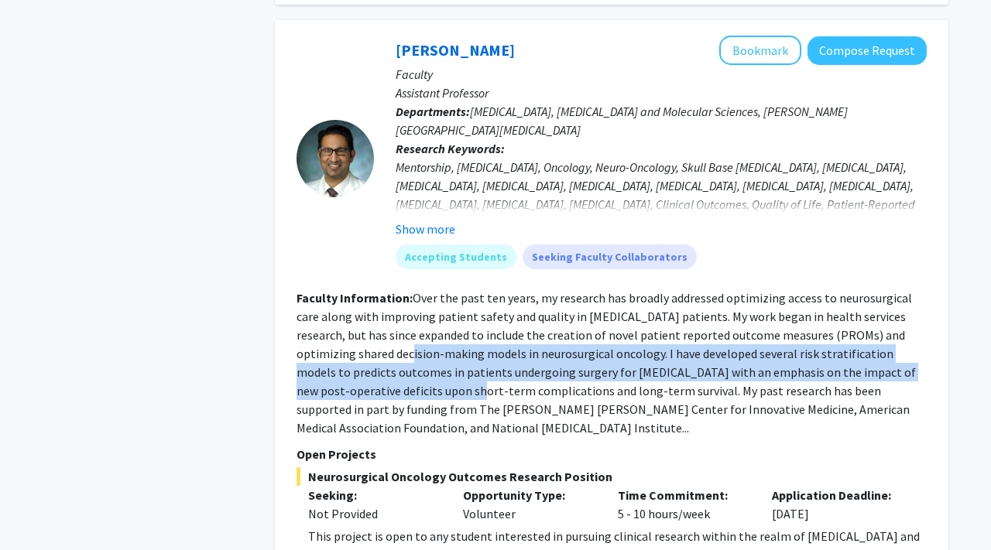
drag, startPoint x: 358, startPoint y: 336, endPoint x: 324, endPoint y: 294, distance: 54.4
click at [324, 294] on fg-read-more "Over the past ten years, my research has broadly addressed optimizing access to…" at bounding box center [605, 363] width 619 height 146
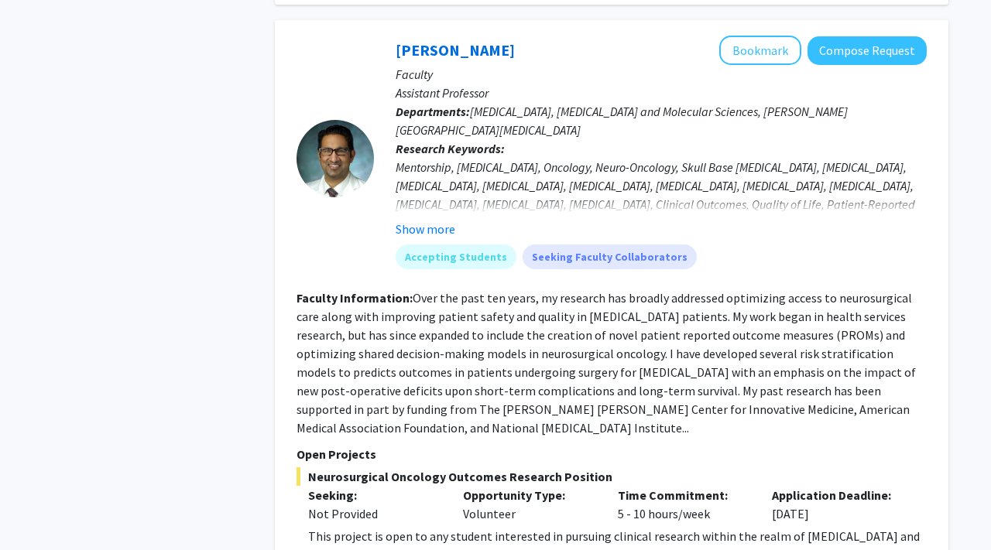
click at [368, 290] on fg-read-more "Over the past ten years, my research has broadly addressed optimizing access to…" at bounding box center [605, 363] width 619 height 146
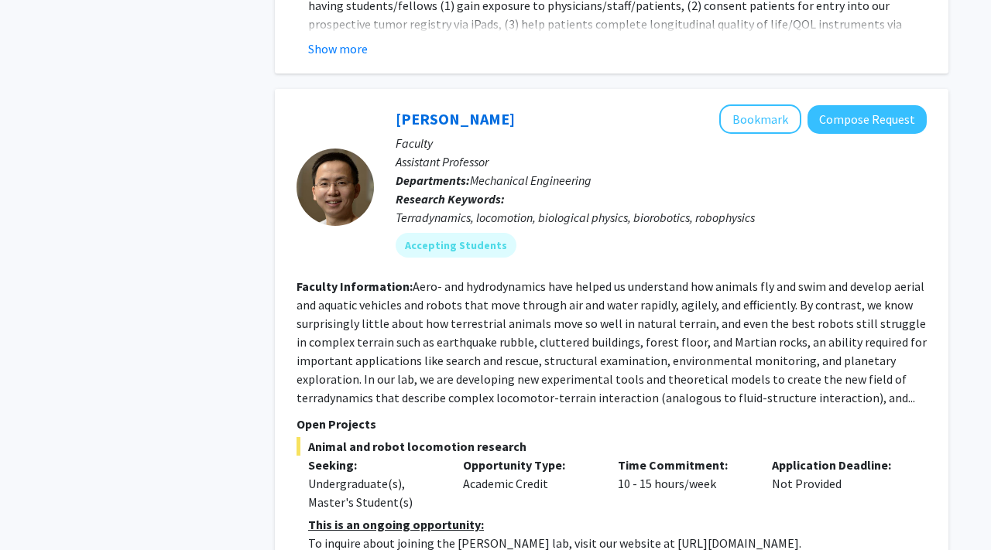
scroll to position [2284, 0]
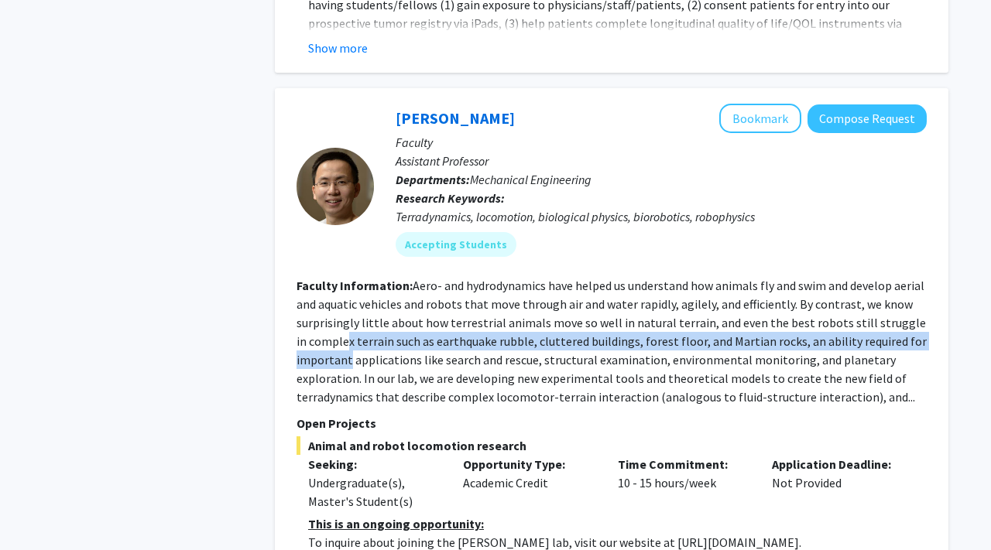
drag, startPoint x: 347, startPoint y: 276, endPoint x: 333, endPoint y: 248, distance: 30.5
click at [333, 276] on section "Faculty Information: Aero- and hydrodynamics have helped us understand how anim…" at bounding box center [611, 341] width 630 height 130
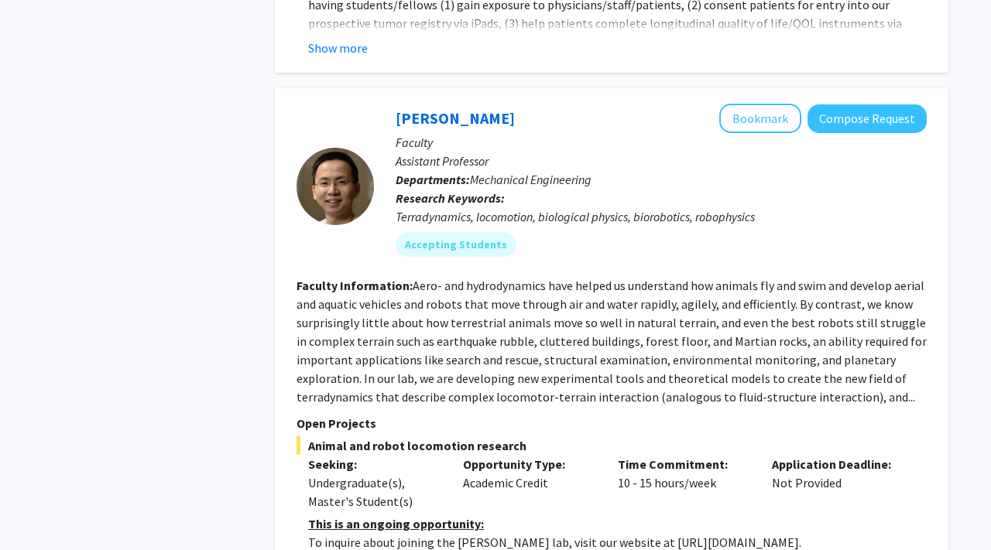
click at [367, 278] on fg-read-more "Aero- and hydrodynamics have helped us understand how animals fly and swim and …" at bounding box center [611, 341] width 630 height 127
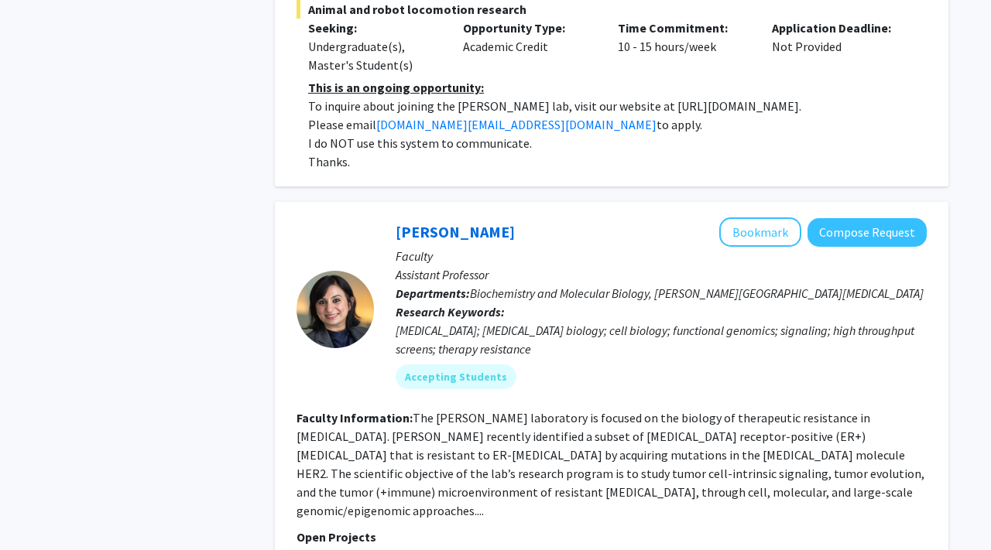
scroll to position [2723, 0]
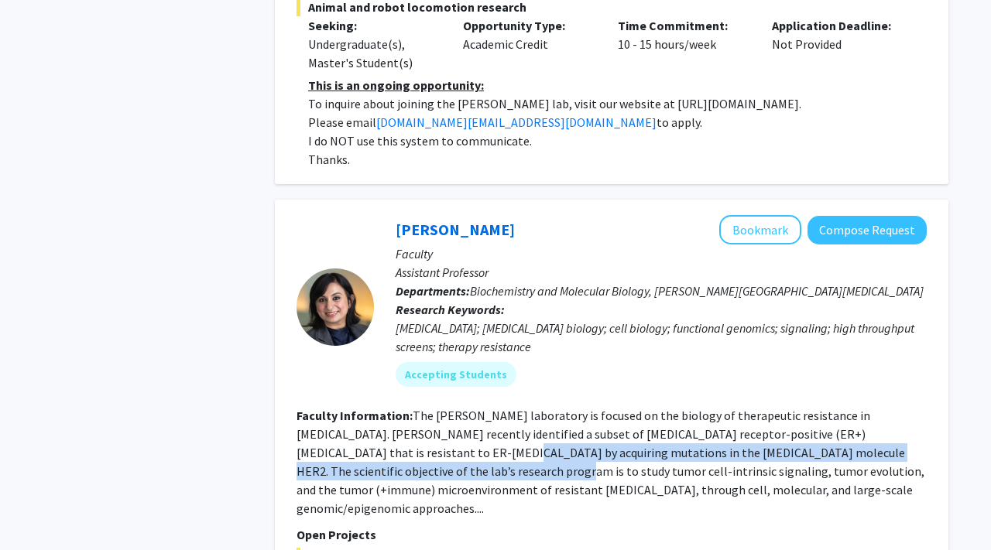
drag, startPoint x: 317, startPoint y: 375, endPoint x: 326, endPoint y: 346, distance: 30.8
click at [322, 406] on section "Faculty Information: The [PERSON_NAME] laboratory is focused on the biology of …" at bounding box center [611, 461] width 630 height 111
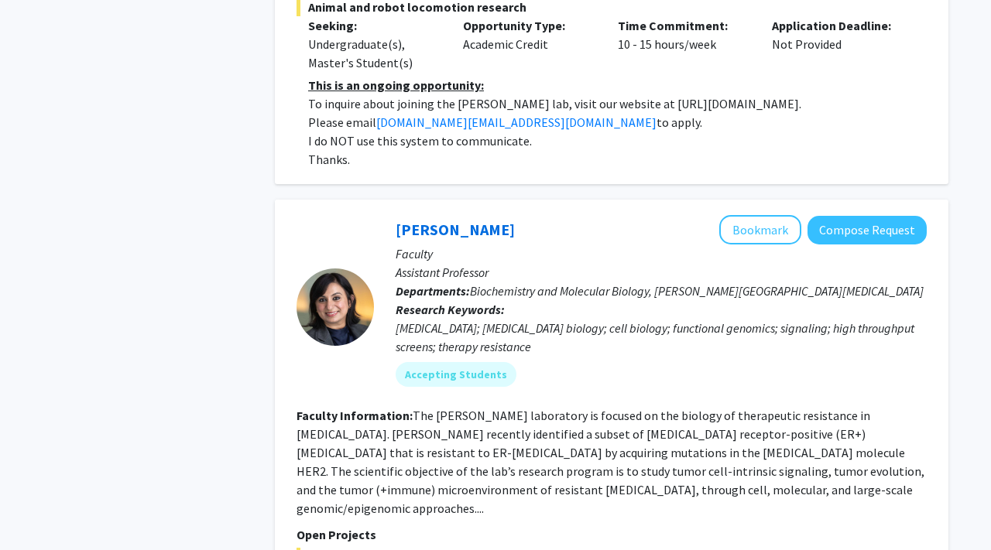
click at [335, 408] on fg-read-more "The [PERSON_NAME] laboratory is focused on the biology of therapeutic resistanc…" at bounding box center [610, 462] width 628 height 108
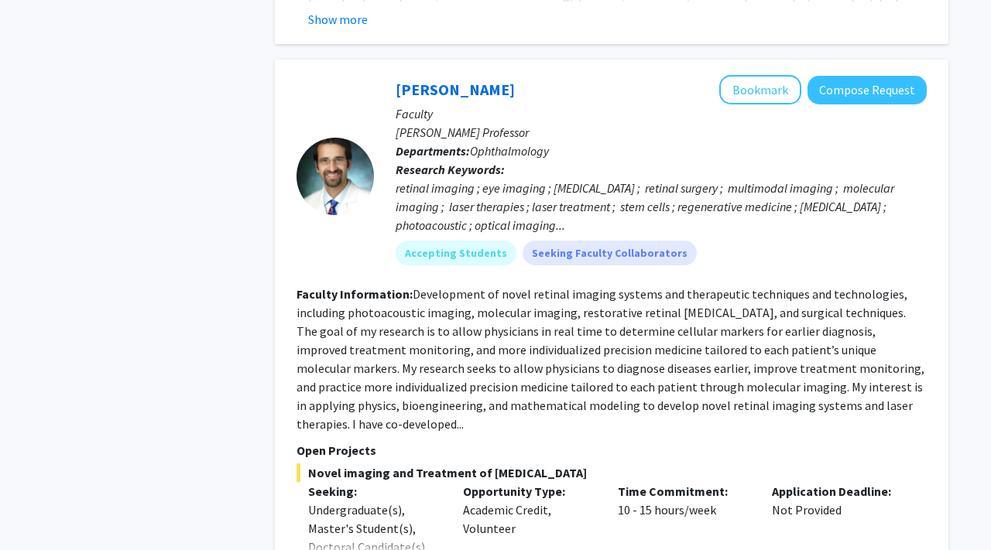
scroll to position [4149, 0]
drag, startPoint x: 214, startPoint y: 352, endPoint x: 214, endPoint y: 409, distance: 57.3
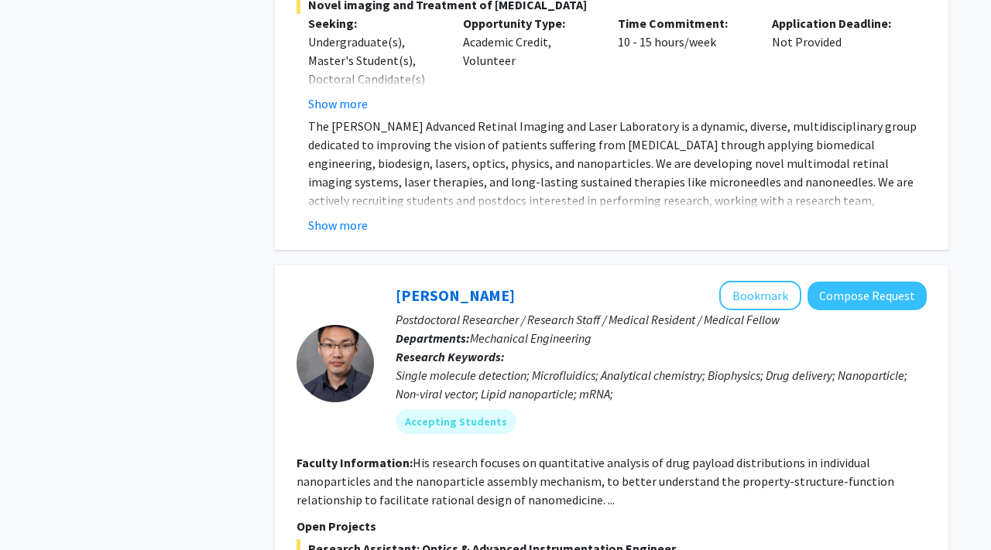
scroll to position [4617, 0]
drag, startPoint x: 238, startPoint y: 333, endPoint x: 220, endPoint y: 381, distance: 51.2
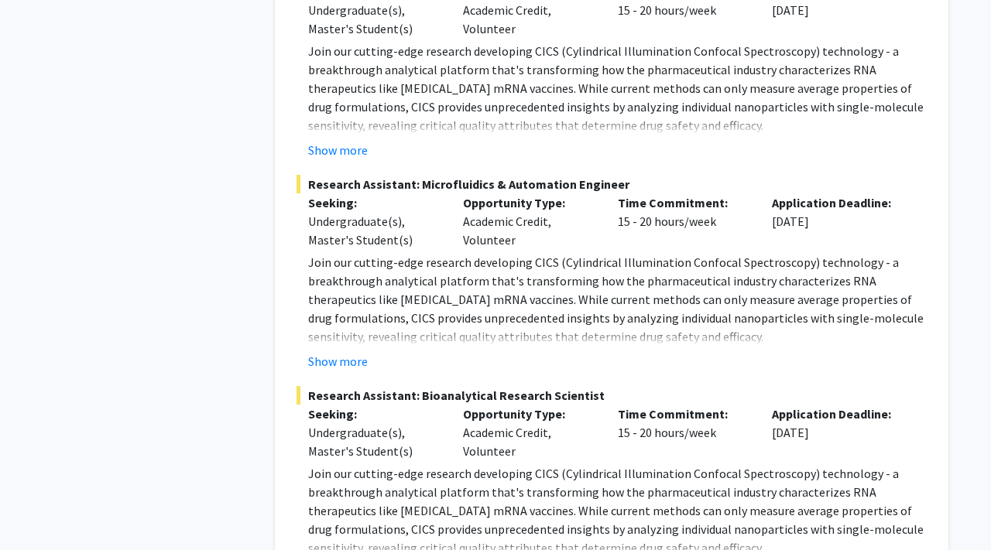
scroll to position [5543, 0]
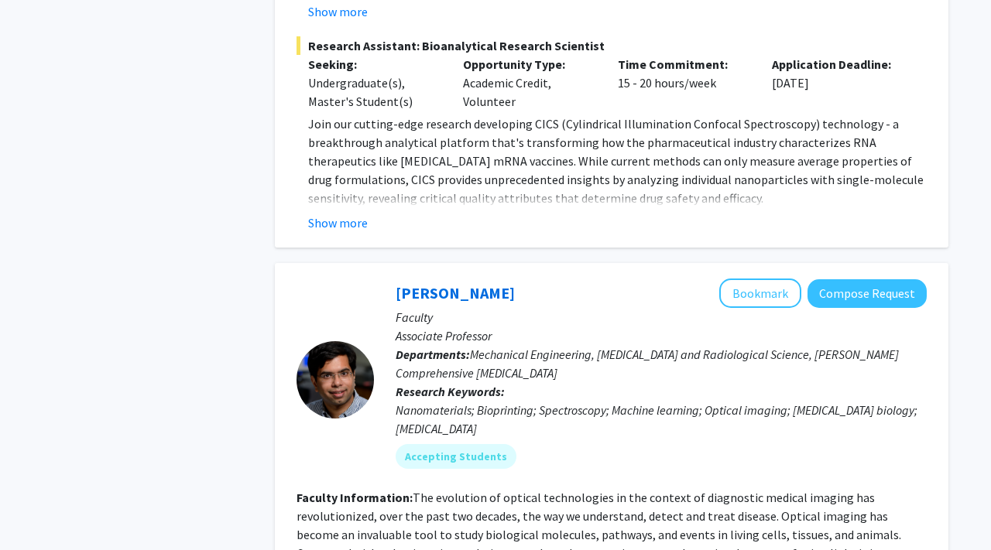
drag, startPoint x: 236, startPoint y: 324, endPoint x: 236, endPoint y: 377, distance: 52.6
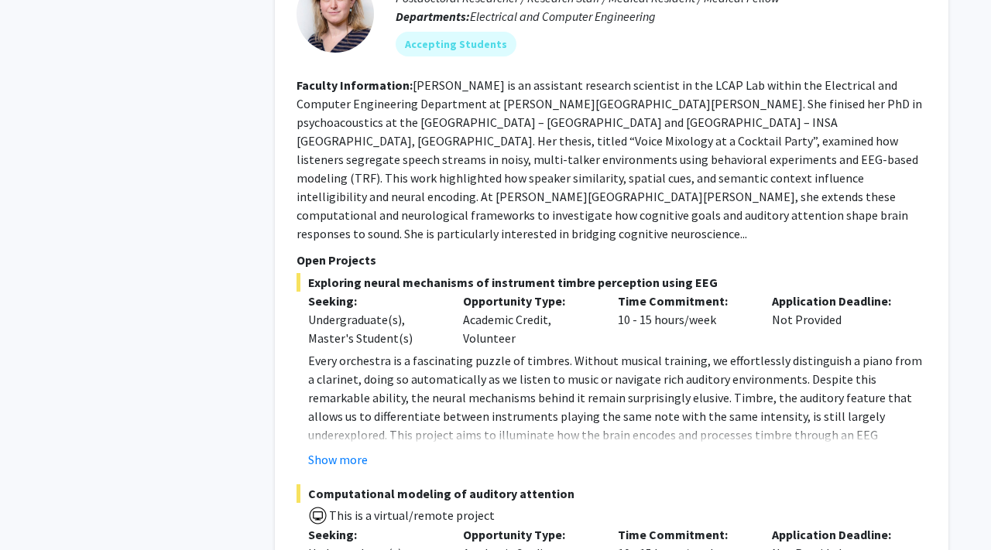
scroll to position [6758, 0]
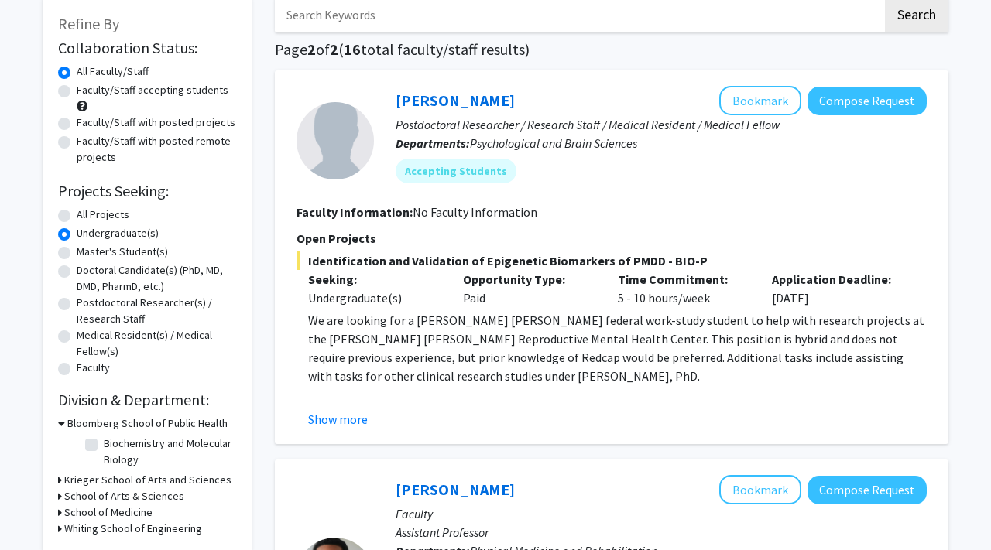
scroll to position [144, 0]
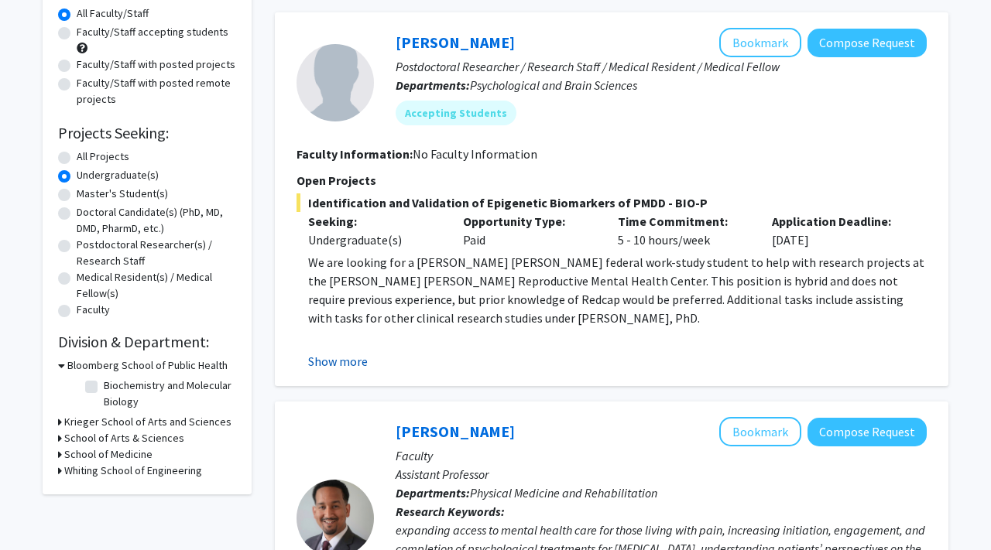
click at [353, 355] on button "Show more" at bounding box center [338, 361] width 60 height 19
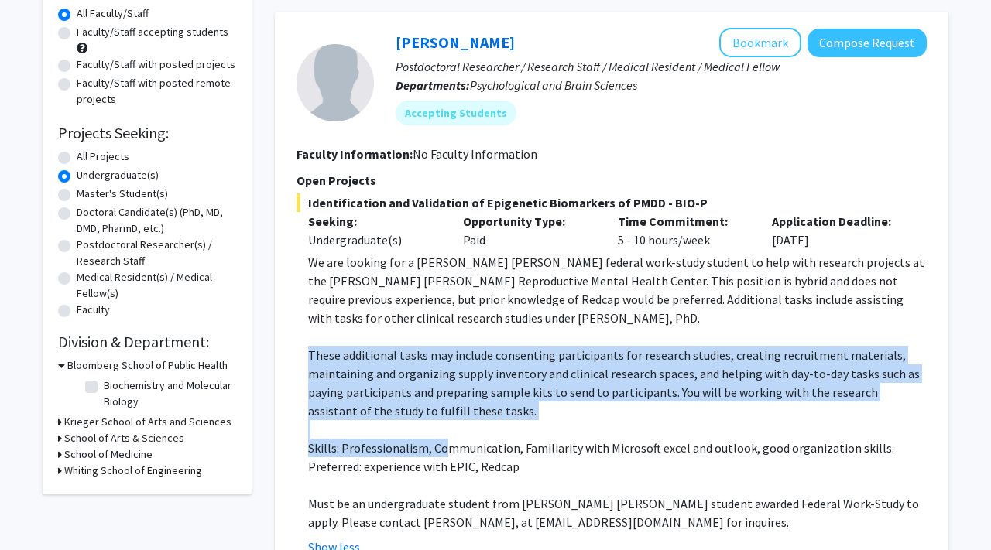
drag, startPoint x: 297, startPoint y: 351, endPoint x: 447, endPoint y: 439, distance: 174.2
click at [447, 439] on fg-read-more "We are looking for a [PERSON_NAME] [PERSON_NAME] federal work-study student to …" at bounding box center [611, 404] width 630 height 303
click at [464, 430] on p at bounding box center [617, 429] width 618 height 19
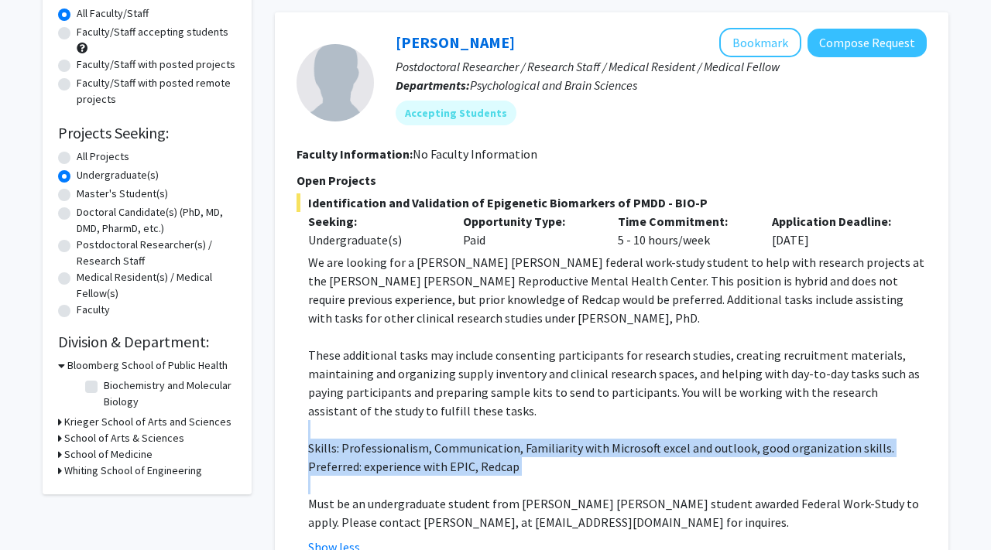
drag, startPoint x: 536, startPoint y: 481, endPoint x: 405, endPoint y: 428, distance: 141.3
click at [405, 429] on div "We are looking for a [PERSON_NAME] [PERSON_NAME] federal work-study student to …" at bounding box center [617, 392] width 618 height 279
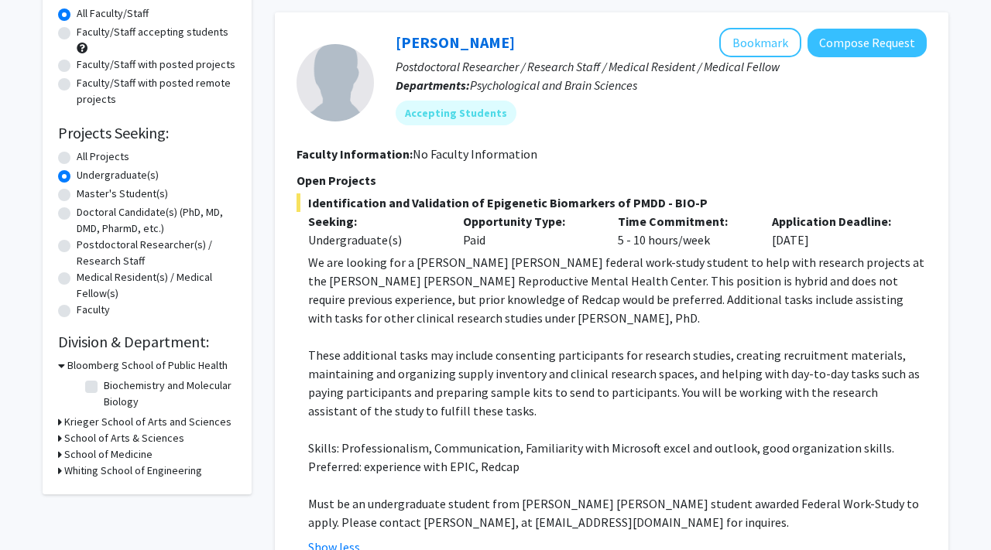
click at [429, 418] on p "These additional tasks may include consenting participants for research studies…" at bounding box center [617, 383] width 618 height 74
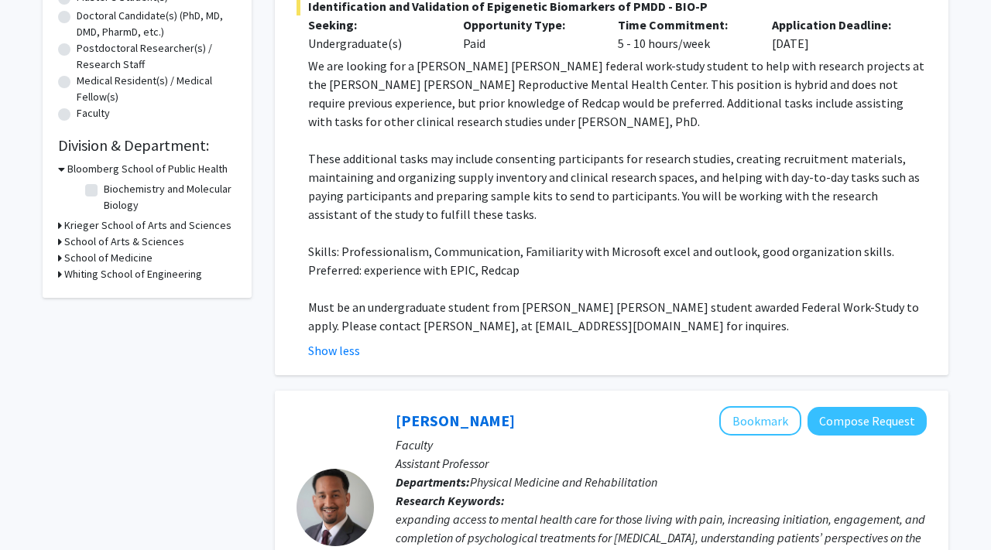
scroll to position [211, 0]
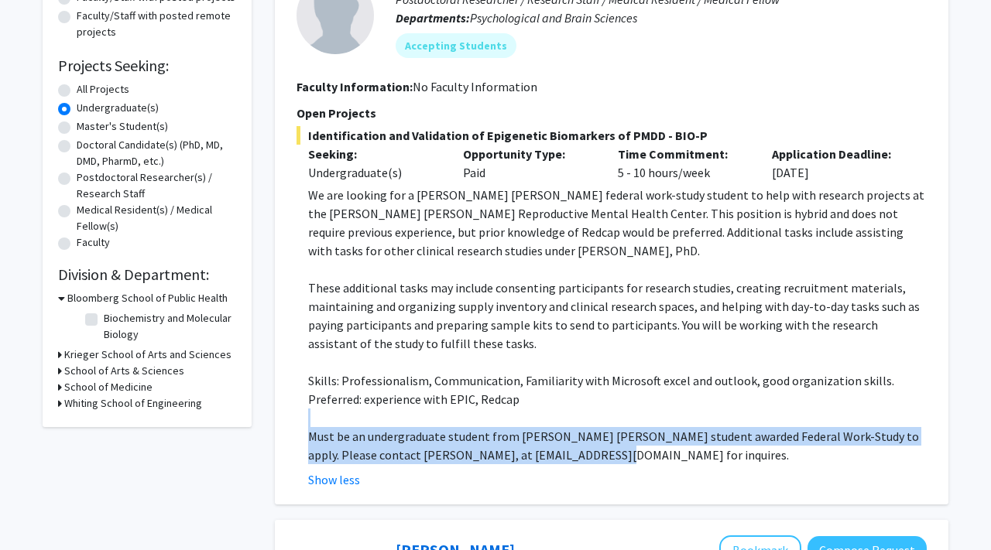
drag, startPoint x: 563, startPoint y: 456, endPoint x: 346, endPoint y: 416, distance: 221.2
click at [346, 416] on div "We are looking for a [PERSON_NAME] [PERSON_NAME] federal work-study student to …" at bounding box center [617, 325] width 618 height 279
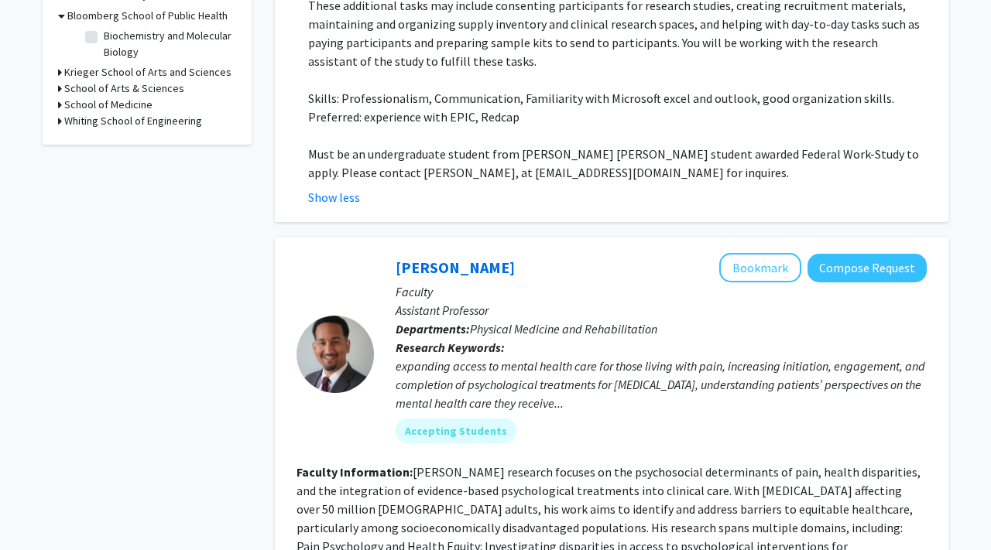
scroll to position [501, 0]
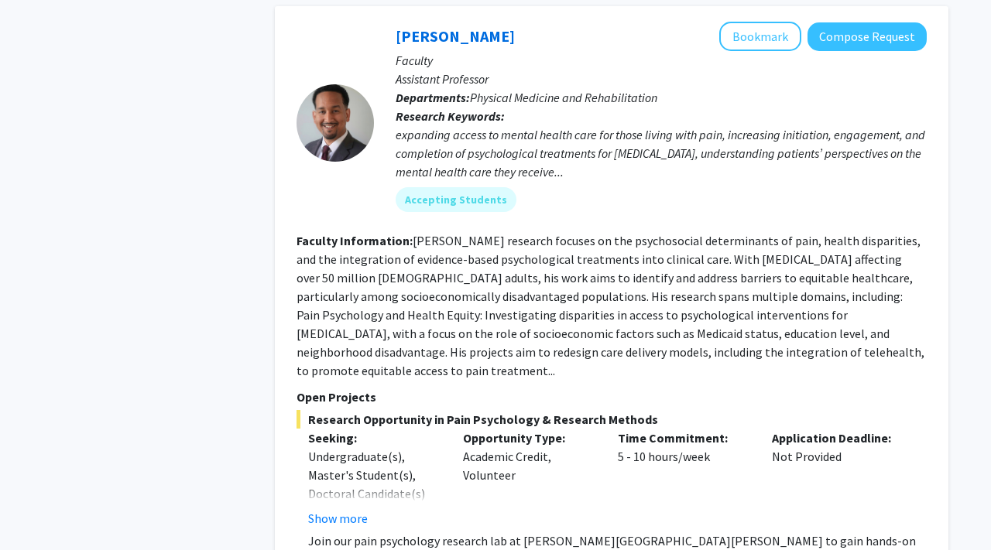
scroll to position [728, 0]
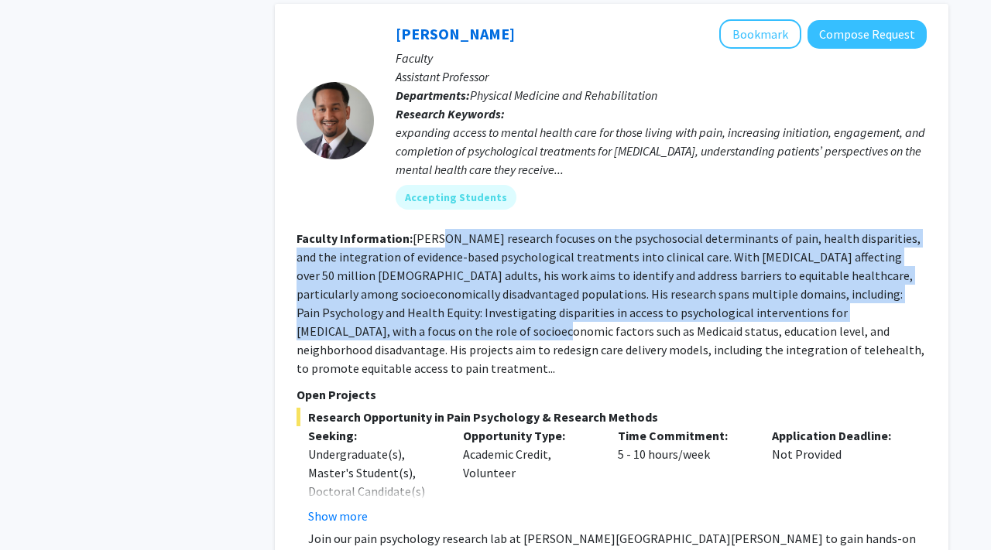
drag, startPoint x: 432, startPoint y: 243, endPoint x: 409, endPoint y: 330, distance: 90.3
click at [409, 330] on fg-read-more "[PERSON_NAME] research focuses on the psychosocial determinants of pain, health…" at bounding box center [610, 304] width 628 height 146
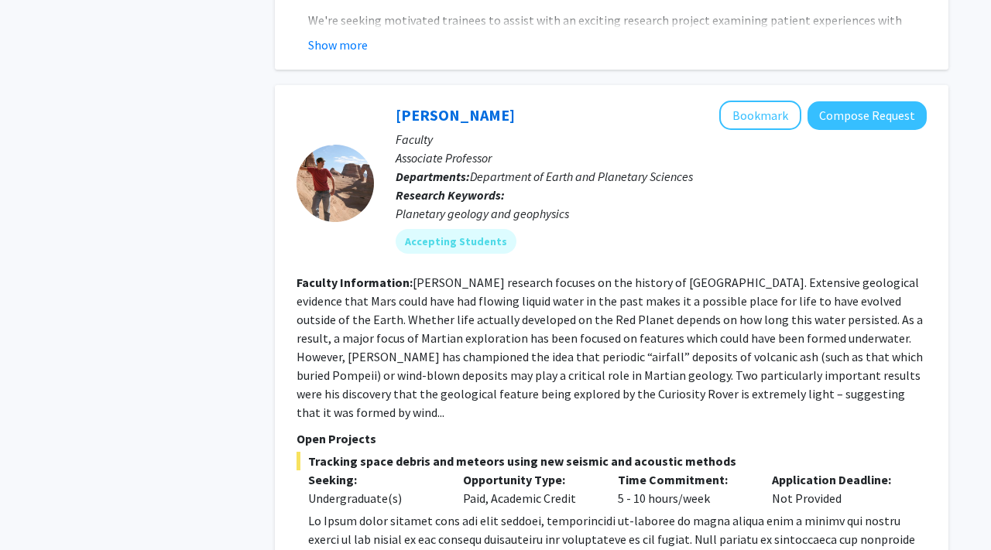
scroll to position [1338, 0]
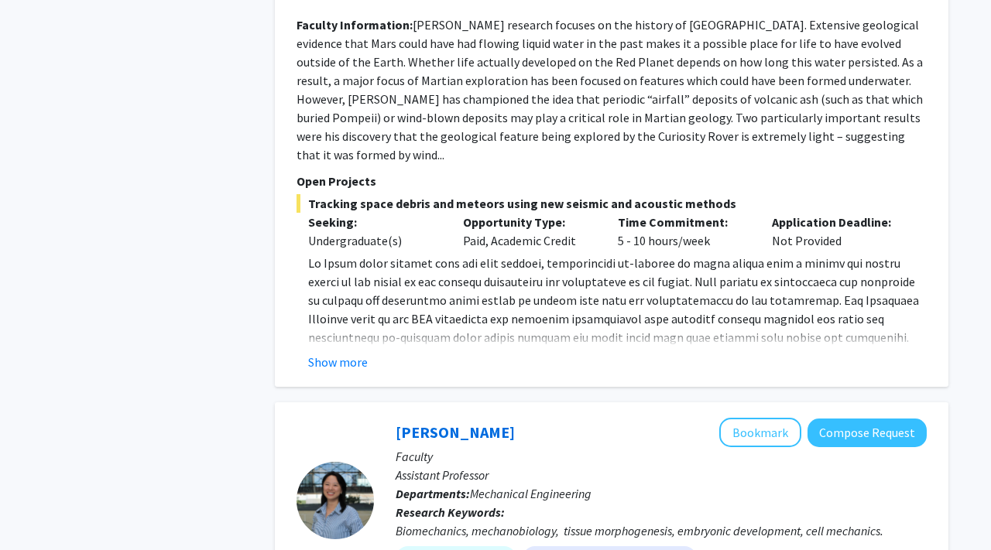
click at [241, 294] on div "Refine By Collaboration Status: Collaboration Status All Faculty/Staff Collabor…" at bounding box center [147, 364] width 232 height 3750
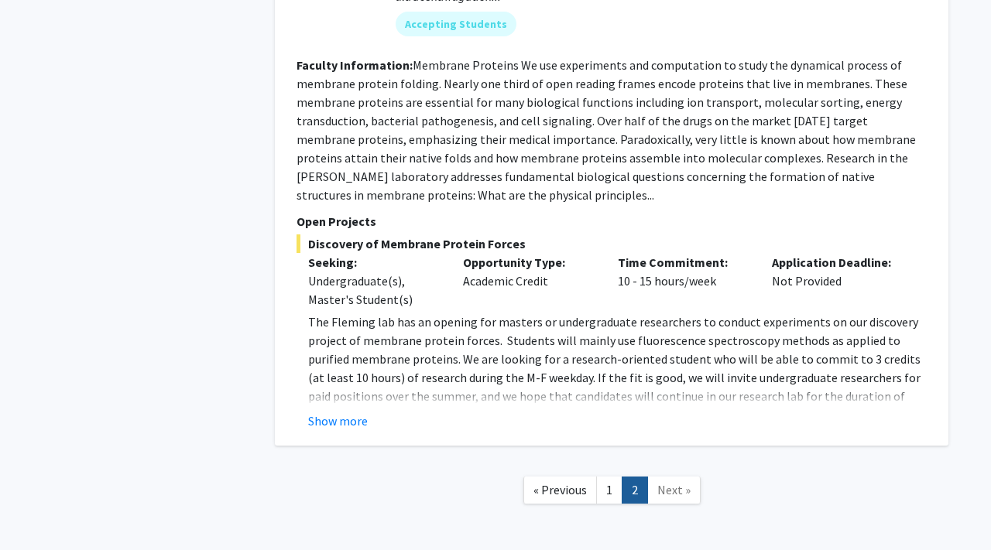
scroll to position [3282, 0]
click at [679, 481] on span "Next »" at bounding box center [673, 488] width 33 height 15
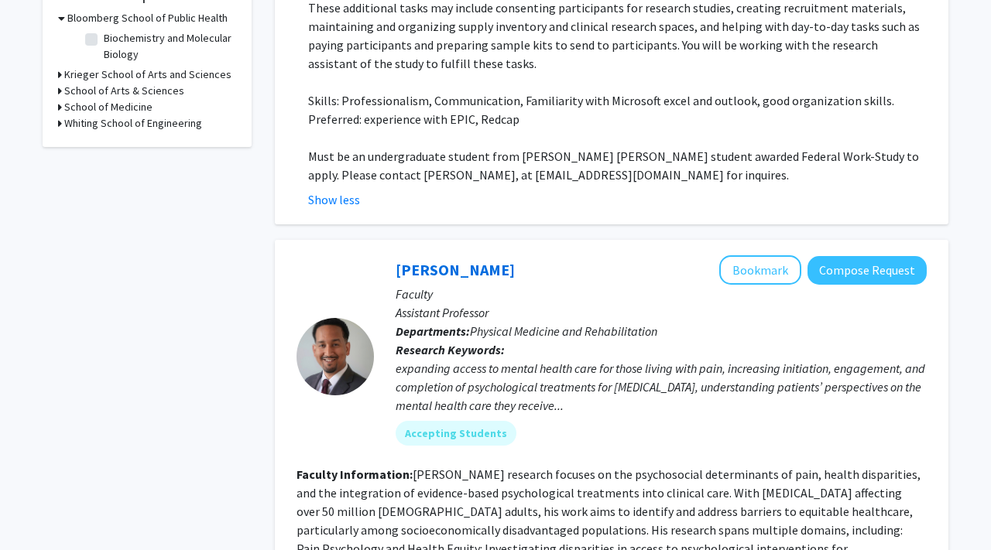
scroll to position [98, 0]
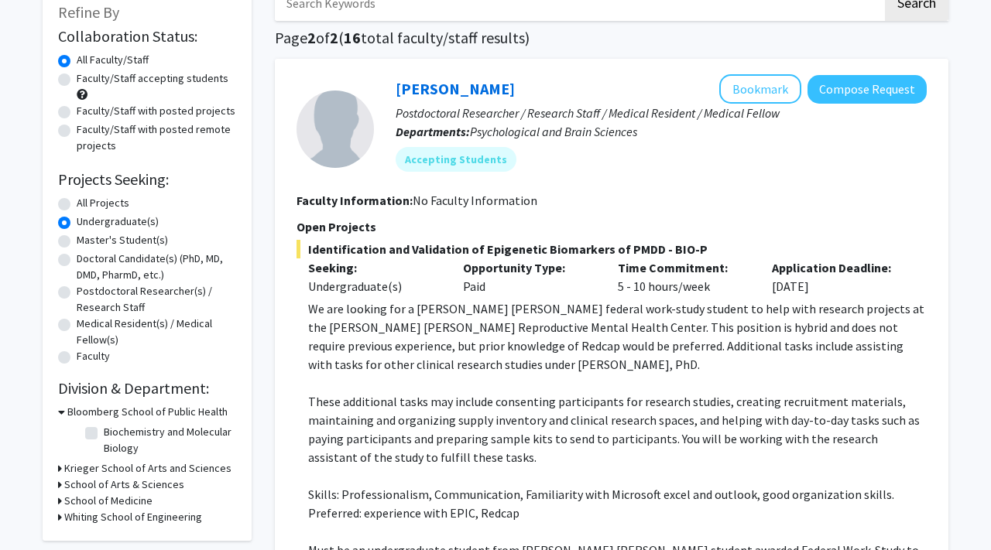
click at [60, 468] on icon at bounding box center [60, 469] width 4 height 16
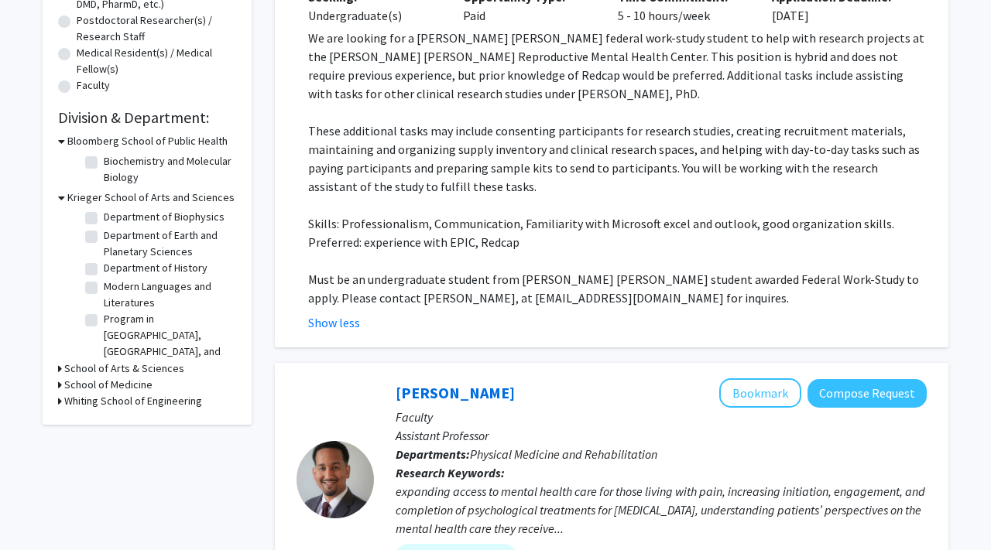
scroll to position [370, 0]
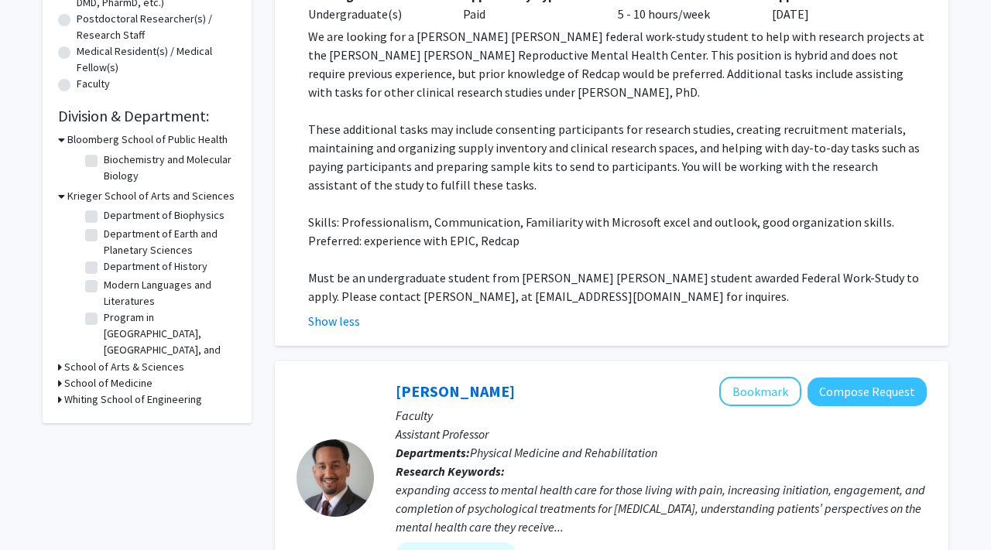
click at [59, 384] on icon at bounding box center [60, 383] width 4 height 16
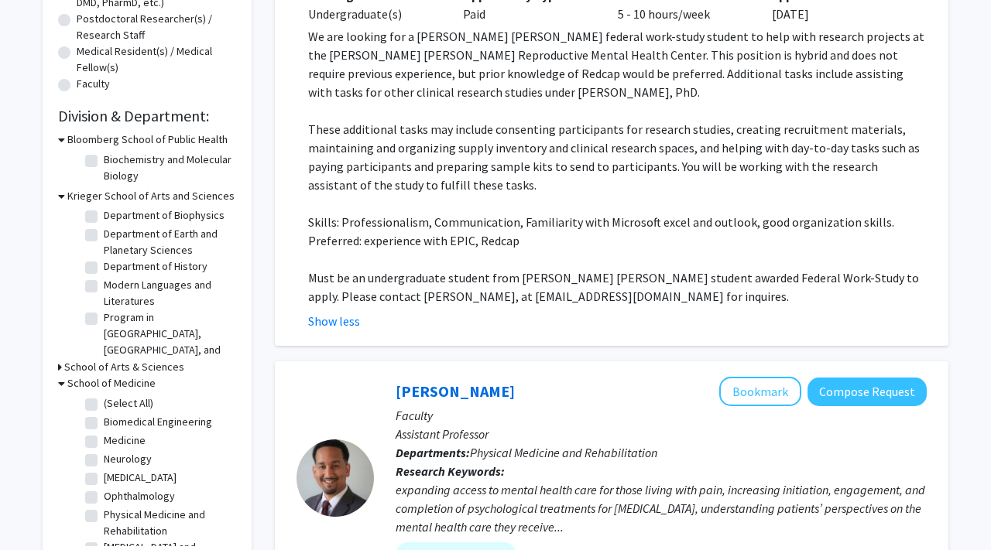
click at [59, 372] on icon at bounding box center [60, 367] width 4 height 16
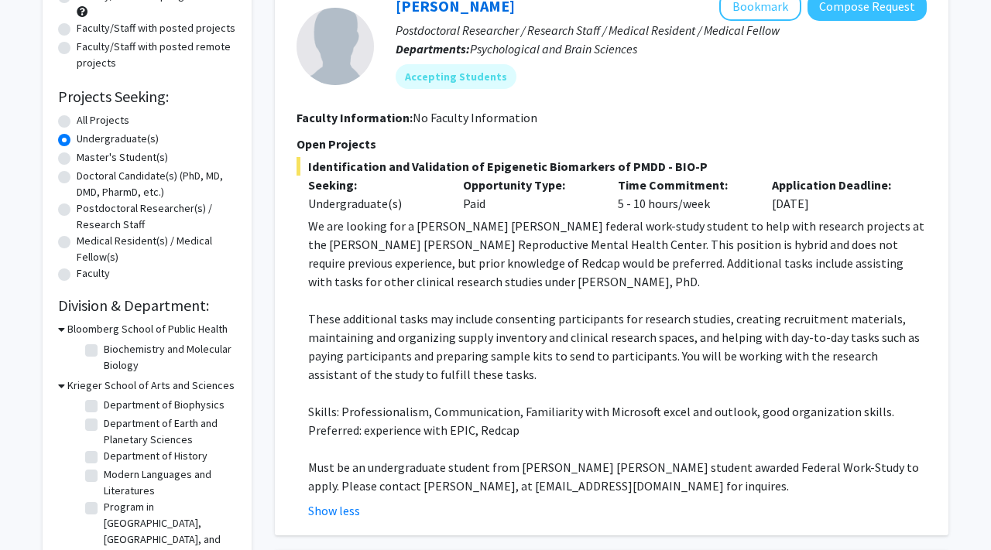
scroll to position [170, 0]
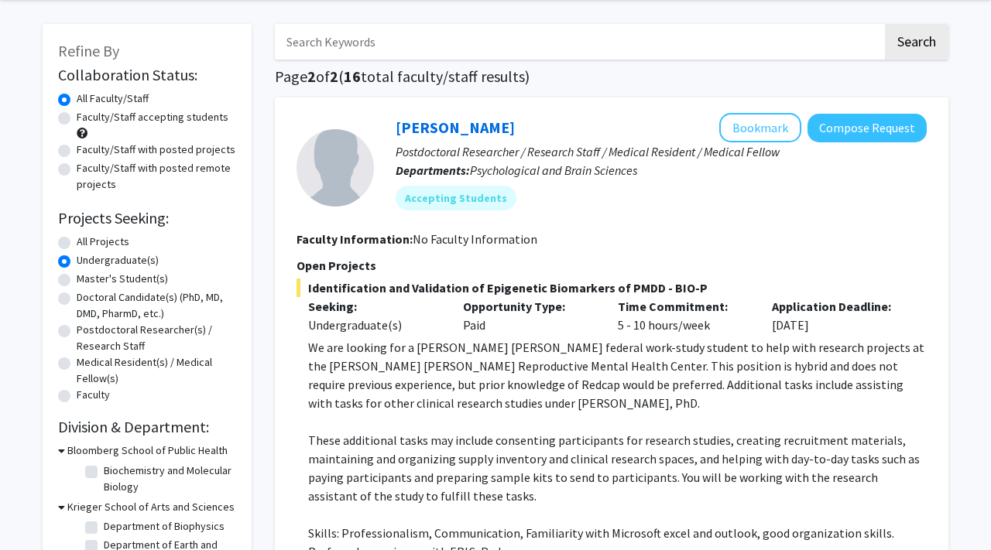
scroll to position [50, 0]
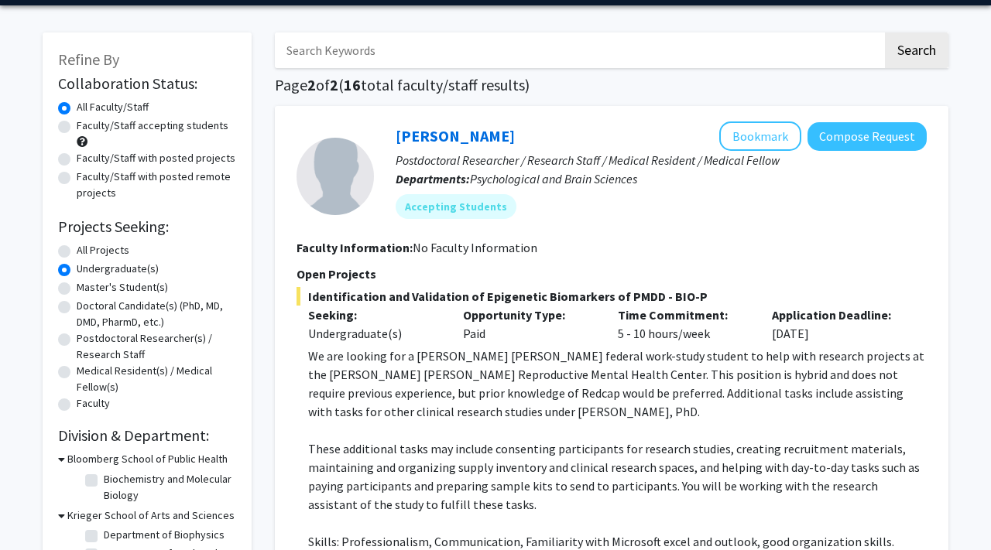
click at [587, 364] on p "We are looking for a [PERSON_NAME] [PERSON_NAME] federal work-study student to …" at bounding box center [617, 384] width 618 height 74
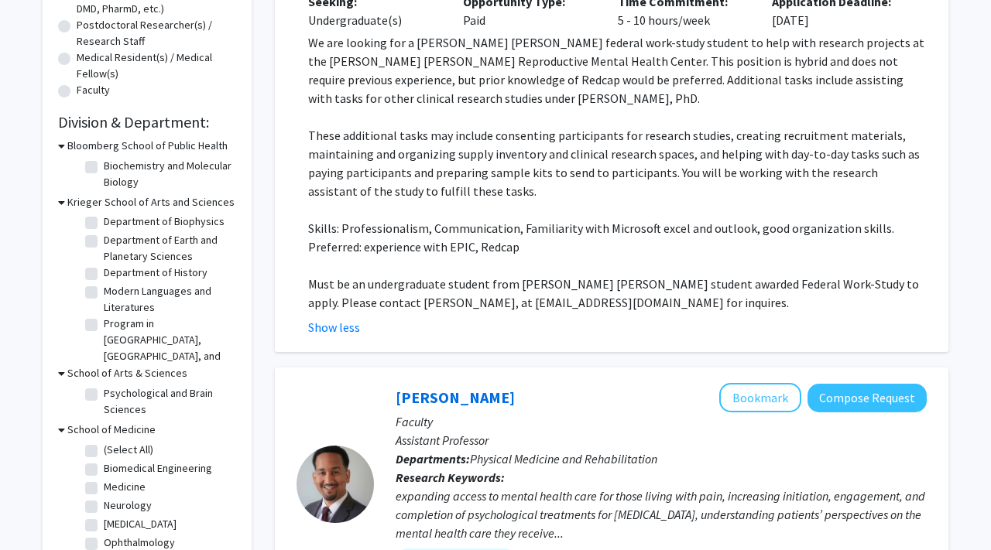
scroll to position [326, 0]
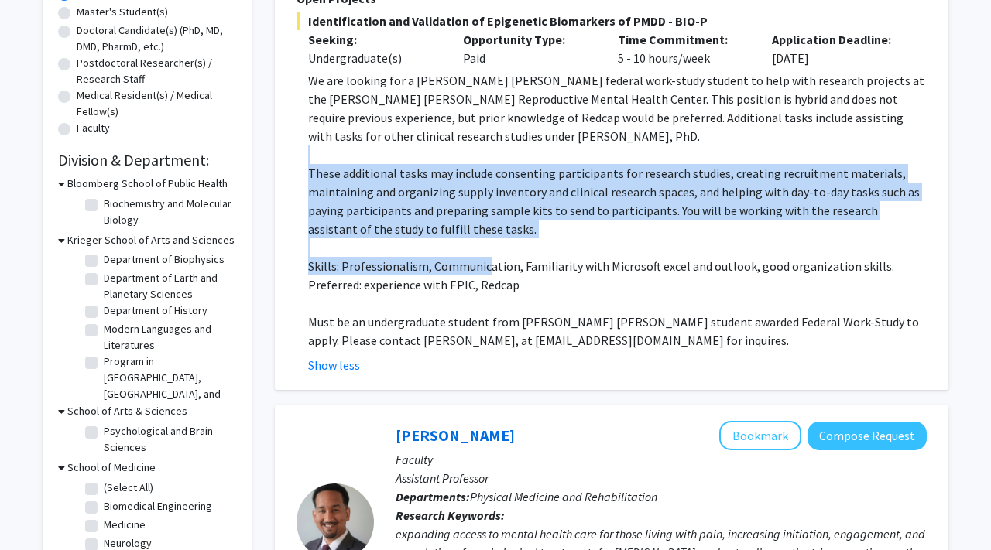
drag, startPoint x: 484, startPoint y: 156, endPoint x: 484, endPoint y: 259, distance: 103.7
click at [484, 259] on div "We are looking for a [PERSON_NAME] [PERSON_NAME] federal work-study student to …" at bounding box center [617, 210] width 618 height 279
click at [484, 259] on p "Skills: Professionalism, Communication, Familiarity with Microsoft excel and ou…" at bounding box center [617, 266] width 618 height 19
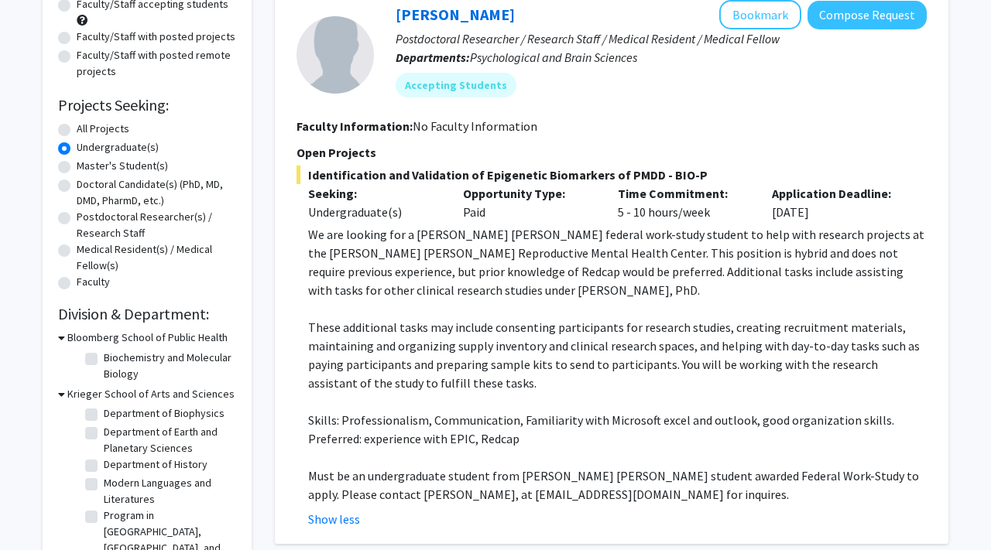
scroll to position [0, 0]
